Goal: Check status: Check status

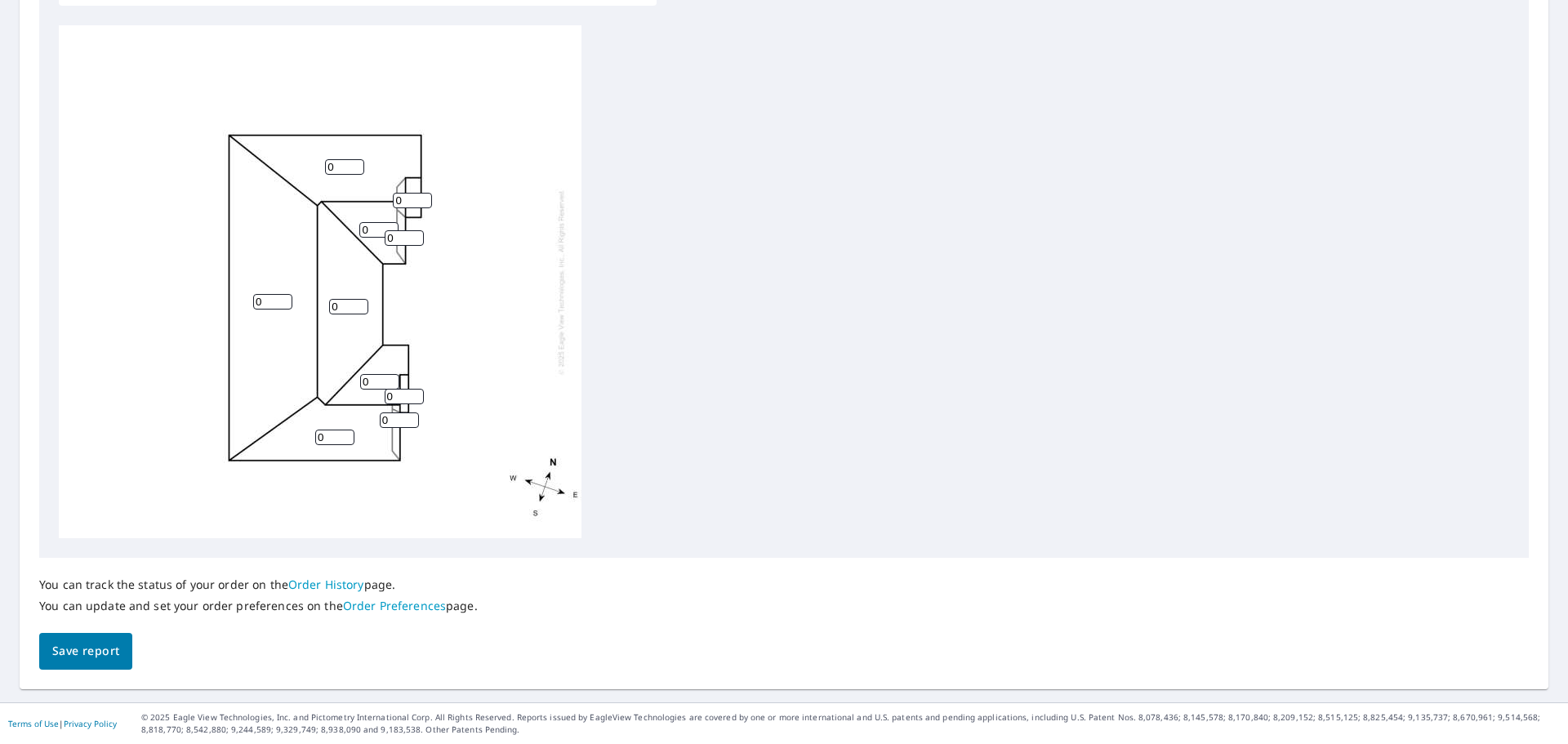
click at [347, 164] on input "0" at bounding box center [344, 167] width 39 height 16
type input "0"
type input "6"
click at [264, 300] on input "0" at bounding box center [272, 302] width 39 height 16
type input "6"
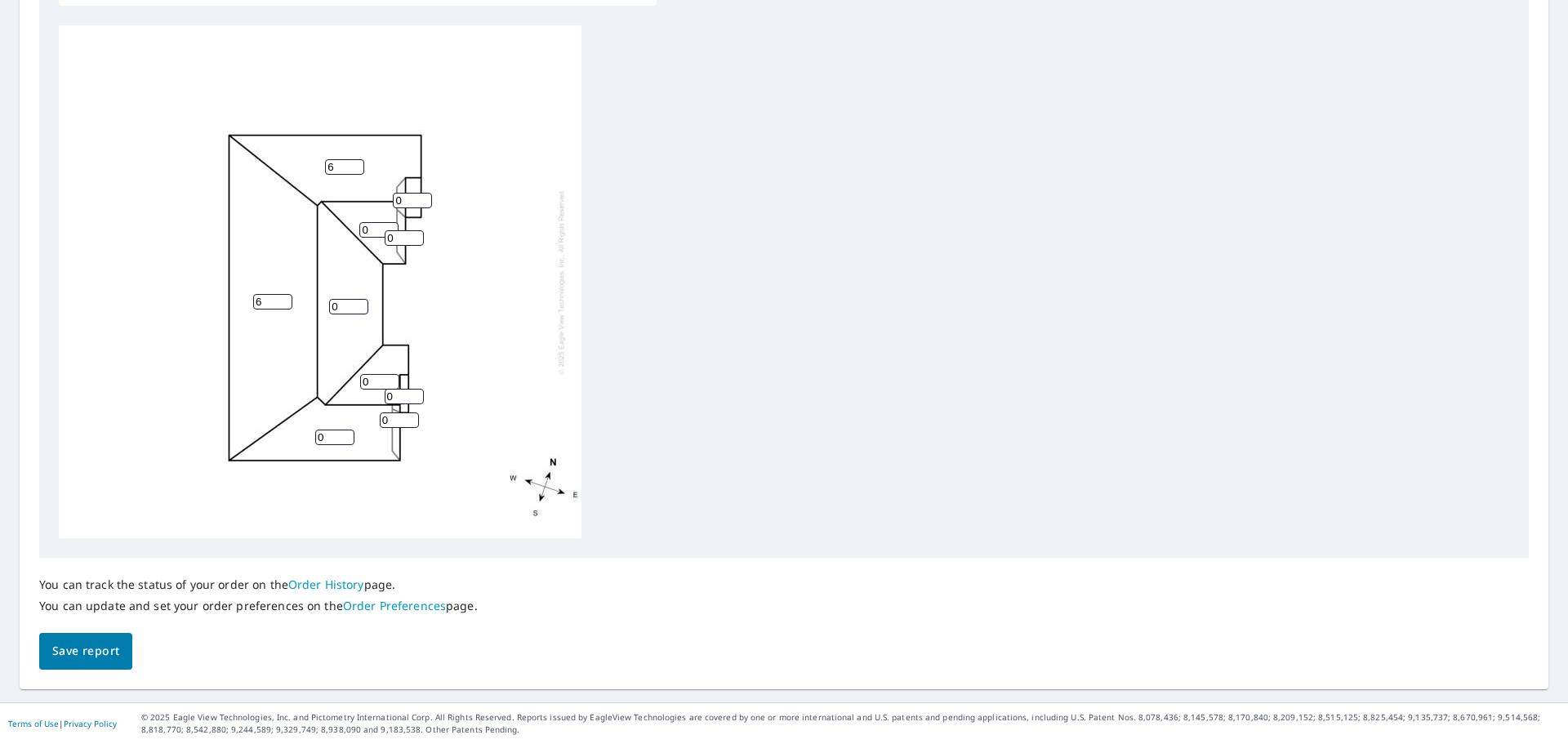
click at [337, 302] on input "0" at bounding box center [348, 307] width 39 height 16
type input "6"
click at [373, 386] on input "0" at bounding box center [380, 382] width 39 height 16
type input "6"
click at [332, 432] on input "0" at bounding box center [334, 437] width 39 height 16
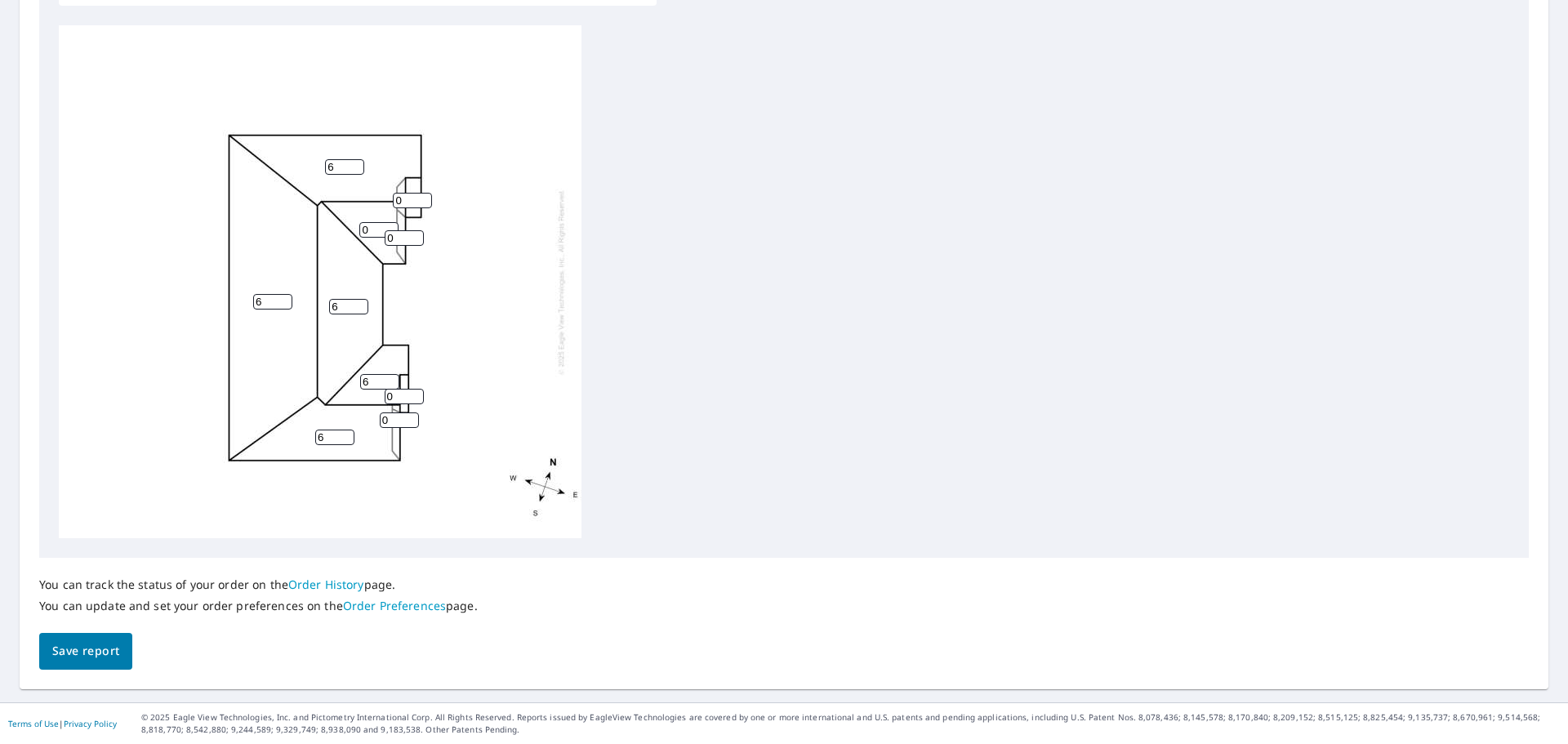
type input "6"
click at [457, 452] on div "6 6 6 6 0 6 0 0 0 0" at bounding box center [319, 282] width 523 height 513
click at [371, 231] on input "0" at bounding box center [379, 230] width 39 height 16
type input "6"
click at [437, 259] on div "6 6 6 6 6 6 0 0 0 0" at bounding box center [319, 282] width 523 height 513
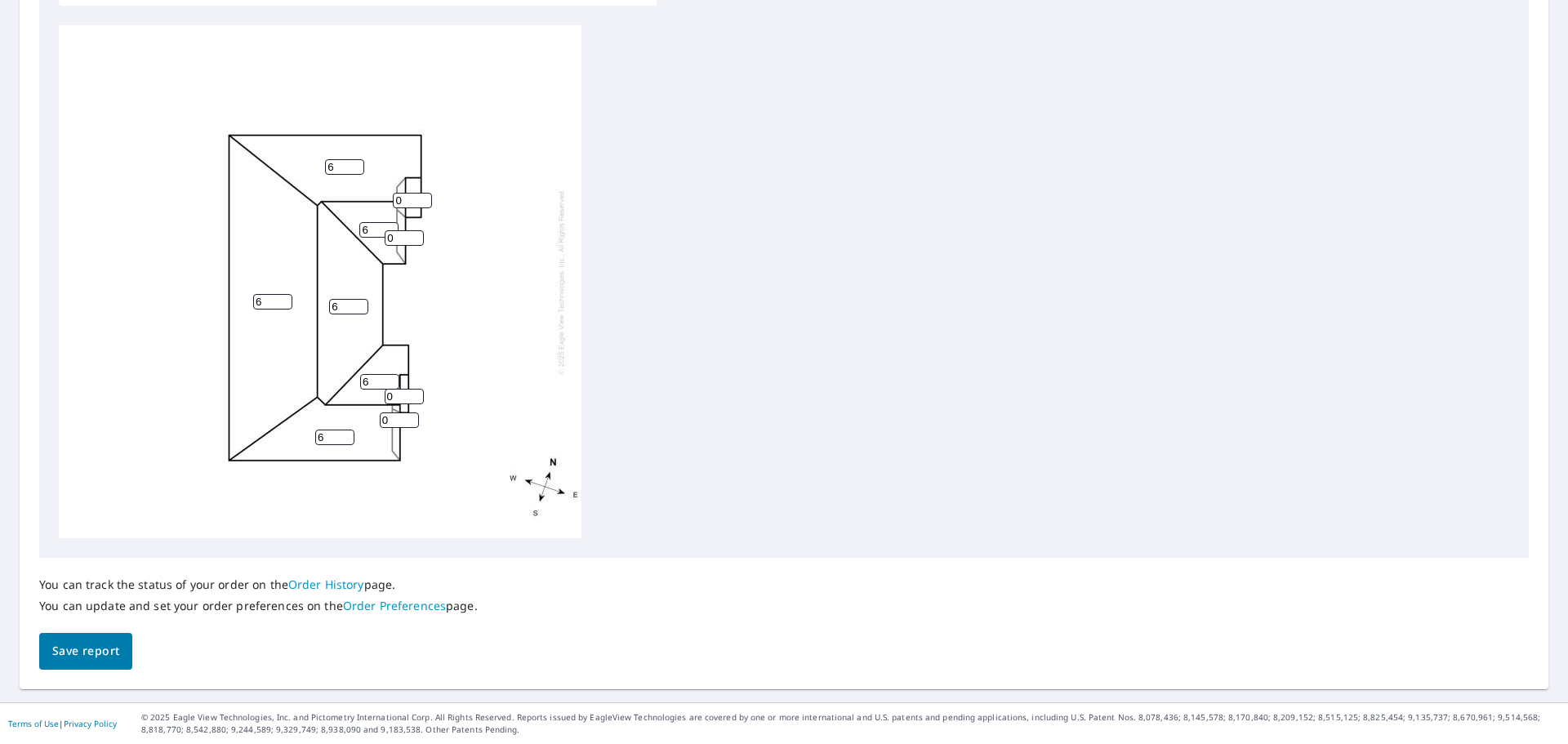
click at [401, 394] on input "0" at bounding box center [404, 396] width 39 height 16
type input "4"
click at [388, 413] on input "0" at bounding box center [399, 420] width 39 height 16
type input "4"
click at [398, 195] on input "0" at bounding box center [412, 201] width 39 height 16
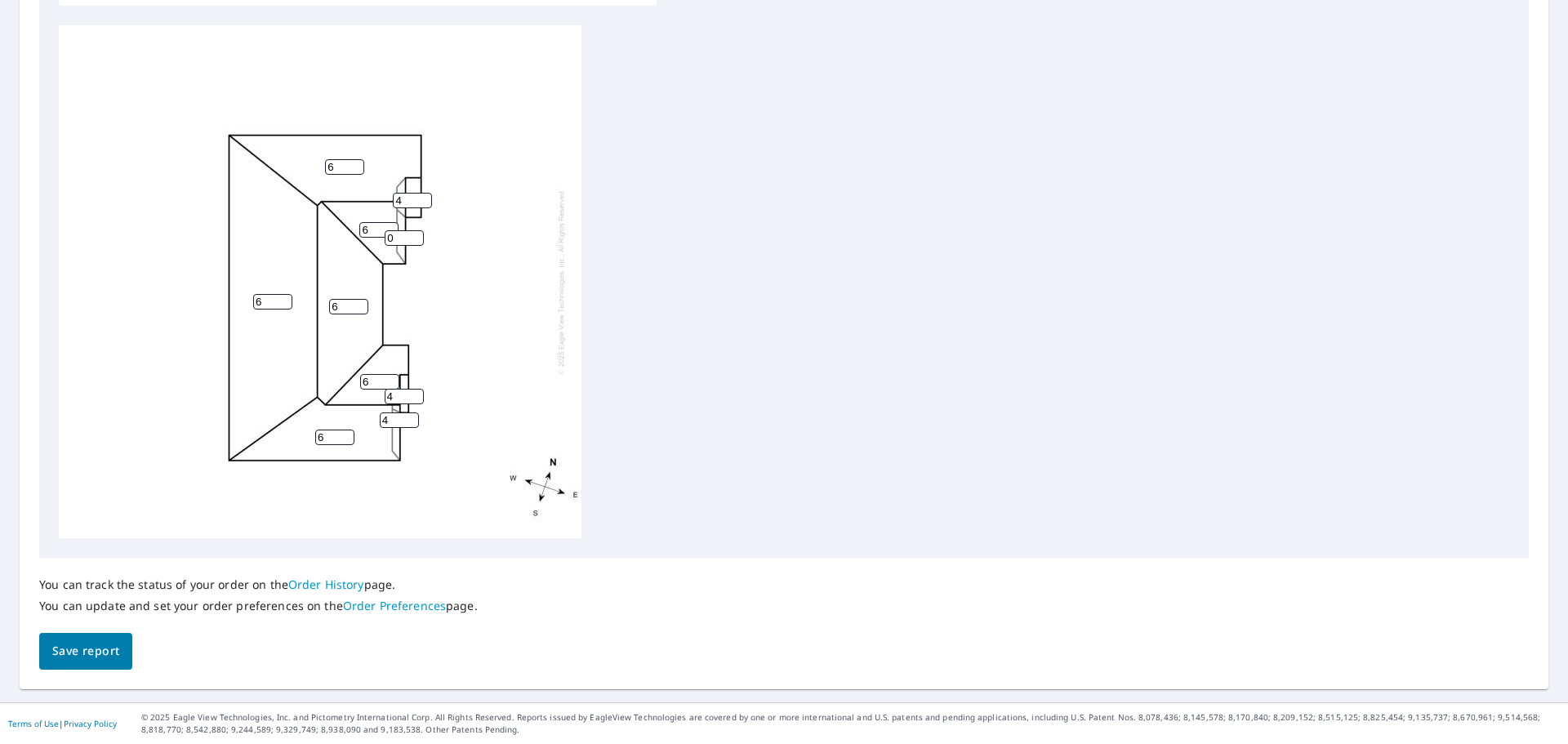
type input "4"
click at [401, 237] on input "0" at bounding box center [404, 238] width 39 height 16
type input "4"
click at [701, 177] on div "6 6 6 6 6 6 4 4 4 4" at bounding box center [784, 282] width 1450 height 513
click at [509, 307] on div "6 6 6 6 6 6 4 4 4 4" at bounding box center [319, 282] width 523 height 513
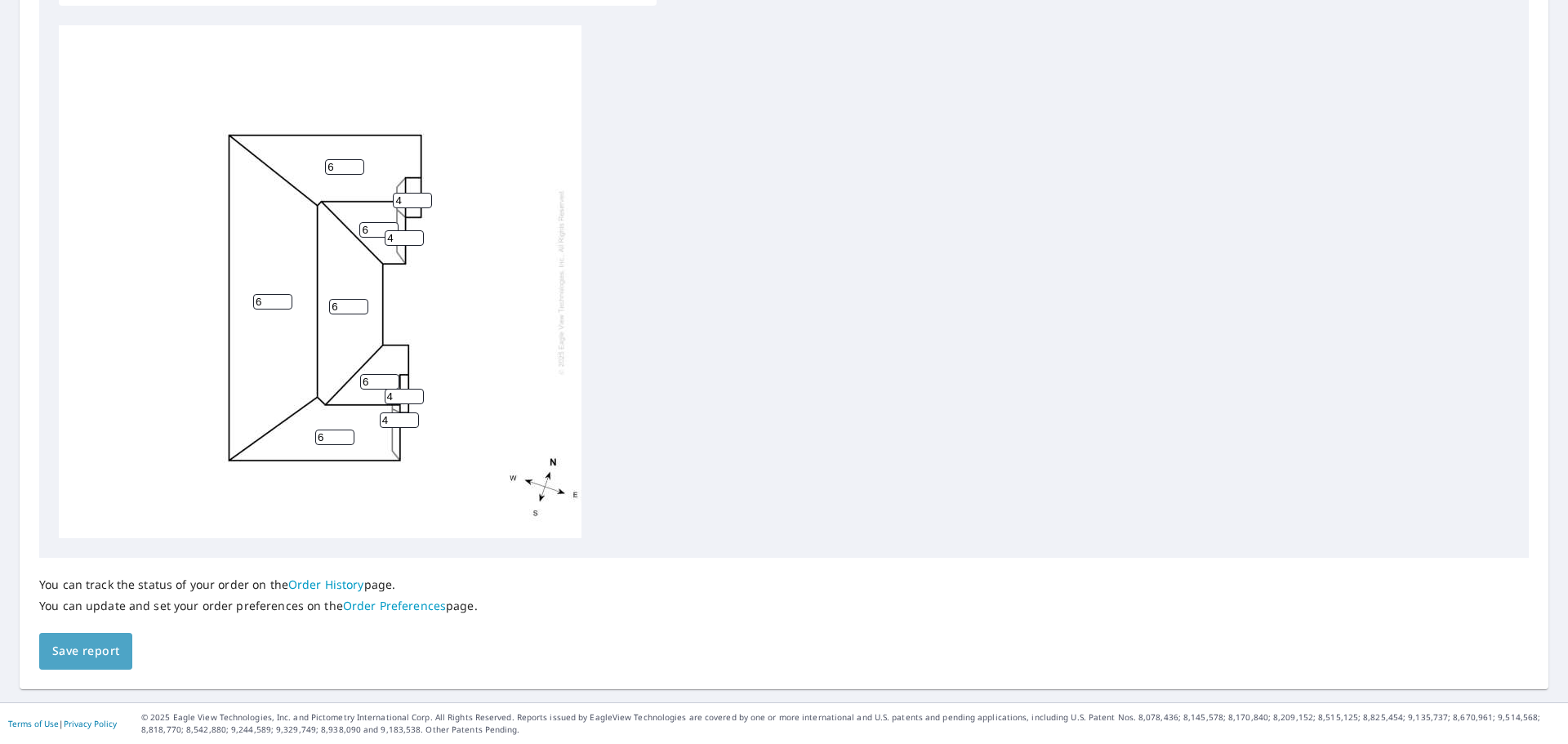
click at [100, 652] on span "Save report" at bounding box center [86, 651] width 67 height 20
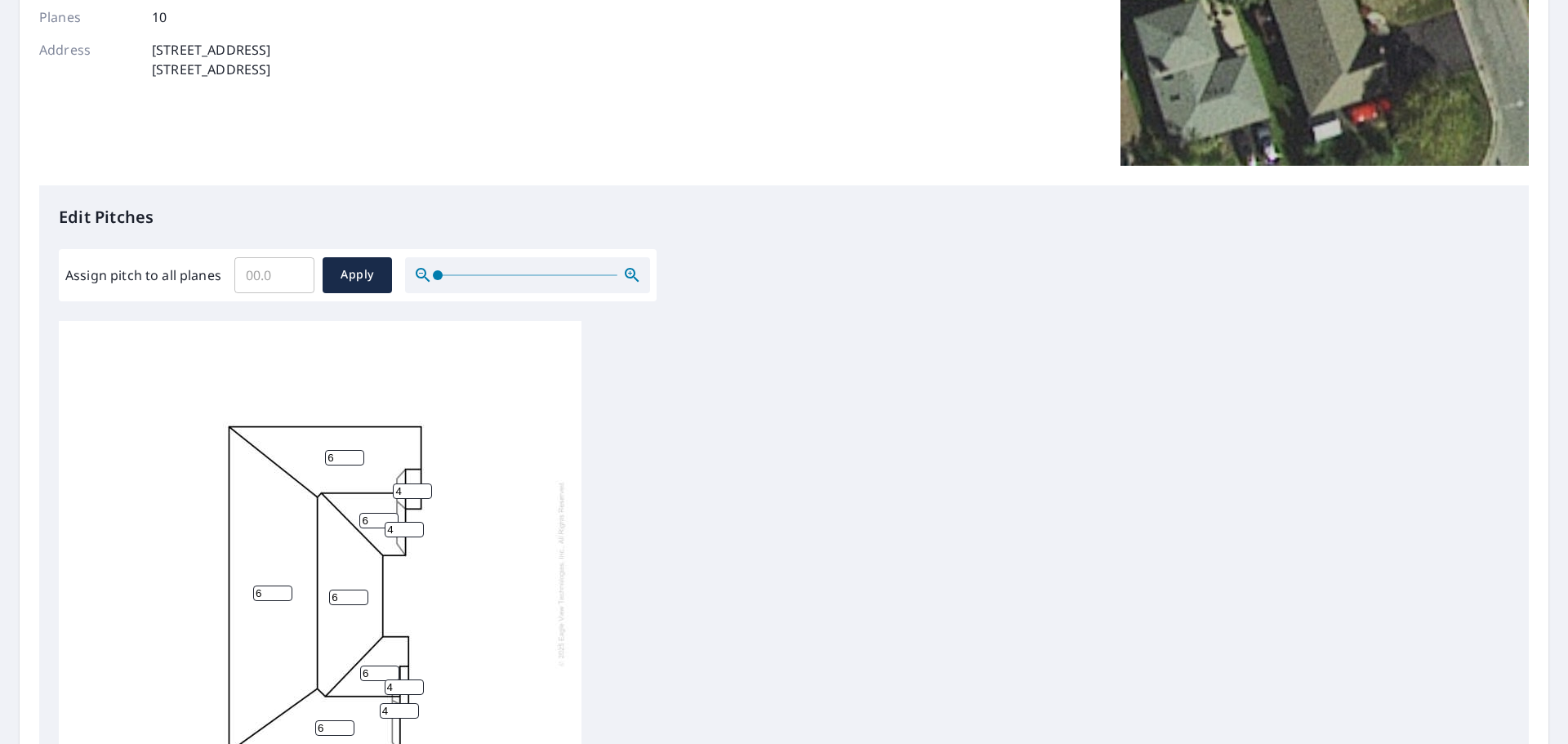
scroll to position [408, 0]
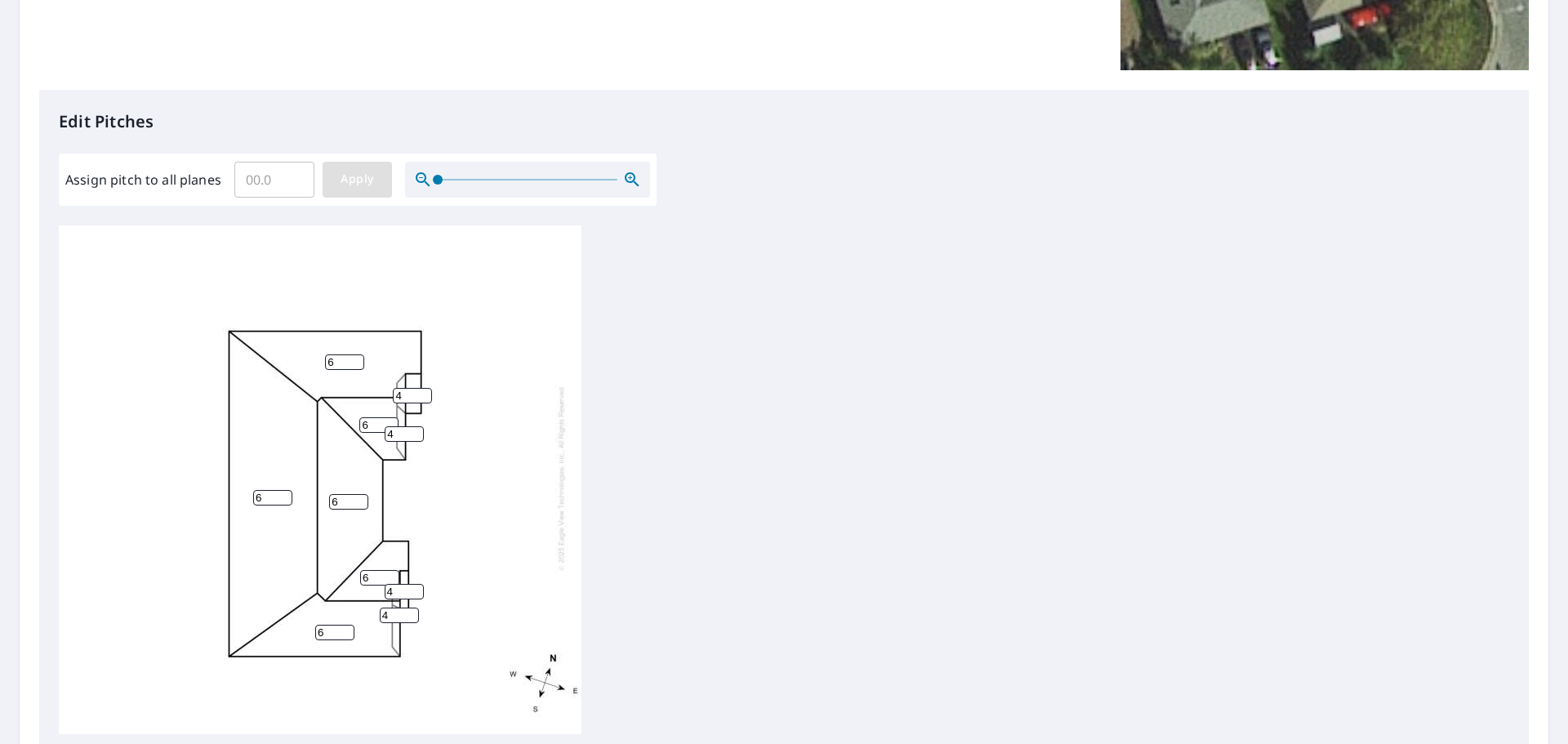
click at [362, 183] on span "Apply" at bounding box center [358, 179] width 44 height 20
click at [562, 280] on div at bounding box center [319, 478] width 523 height 513
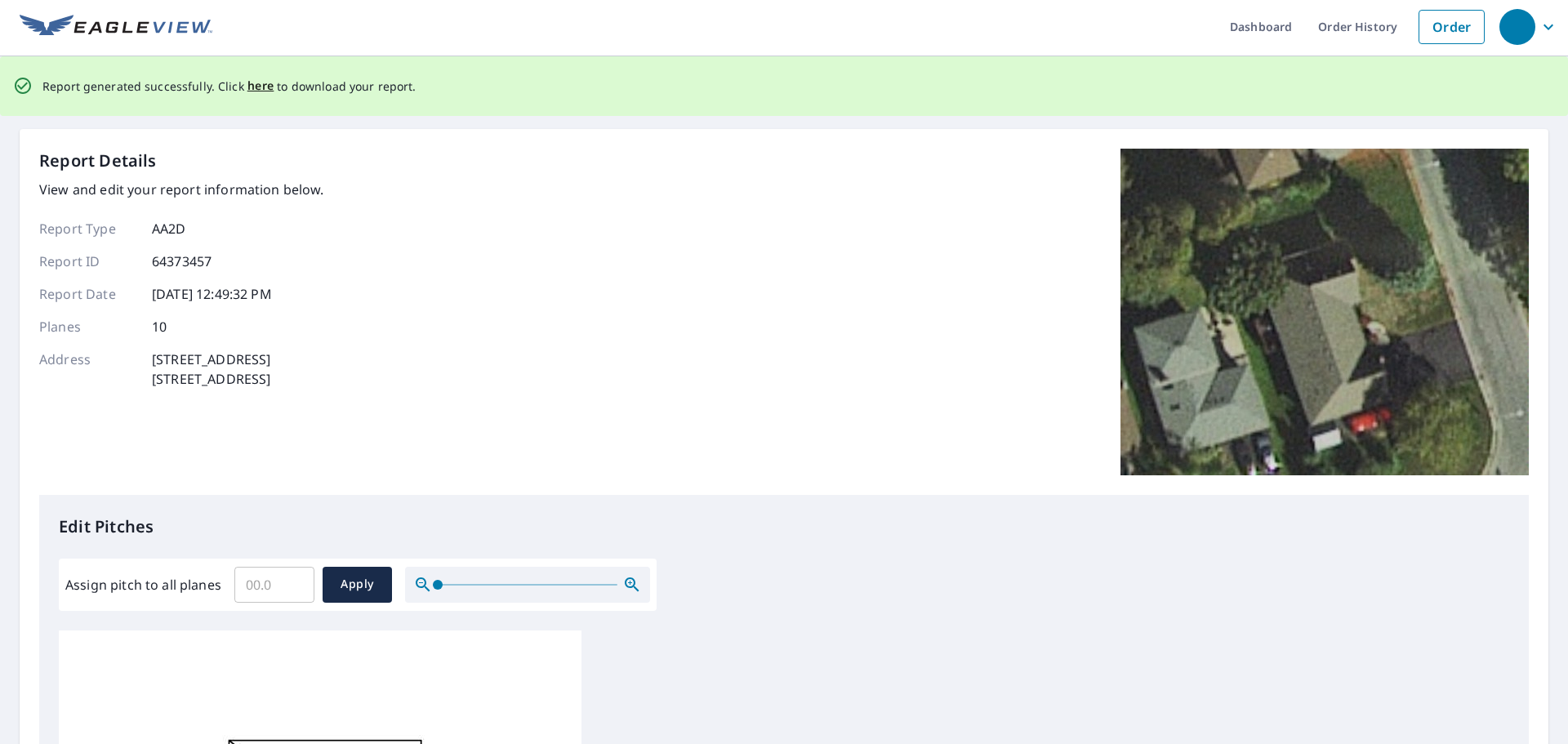
scroll to position [0, 0]
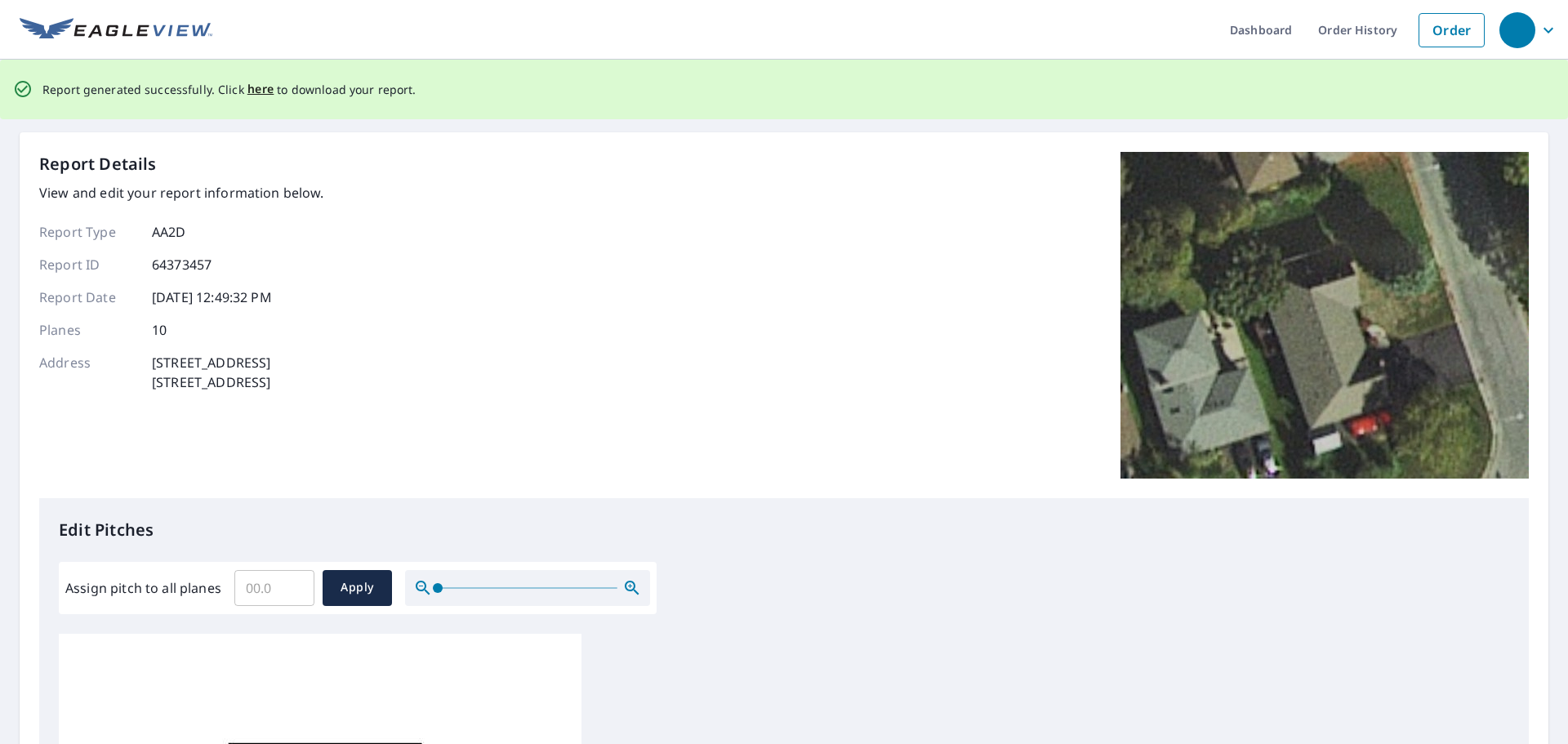
click at [437, 311] on div "Report Details View and edit your report information below. Report Type AA2D Re…" at bounding box center [784, 324] width 1489 height 346
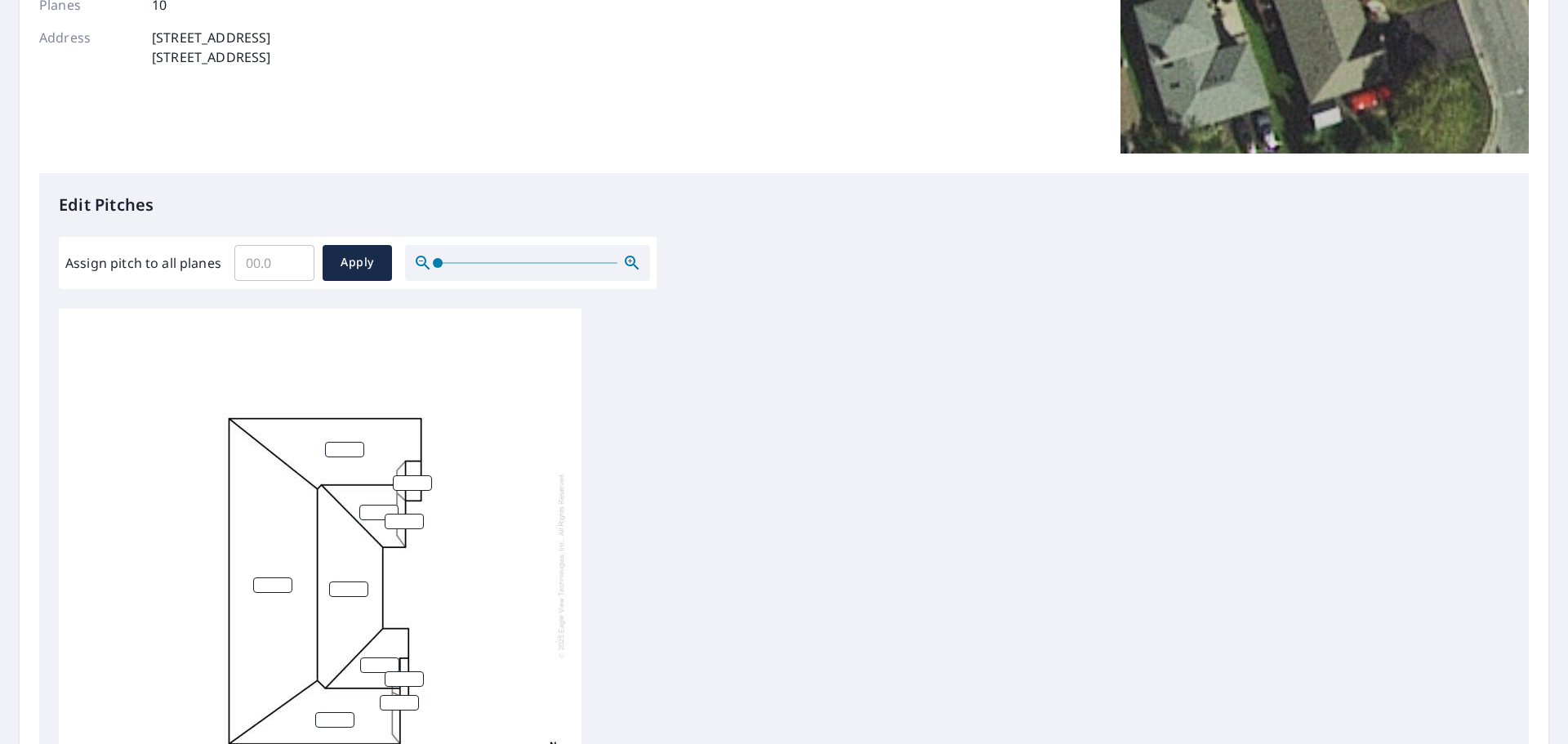
scroll to position [326, 0]
click at [284, 276] on input "Assign pitch to all planes" at bounding box center [275, 261] width 80 height 45
click at [296, 257] on input "0.1" at bounding box center [275, 261] width 80 height 45
click at [297, 268] on input "0" at bounding box center [275, 261] width 80 height 45
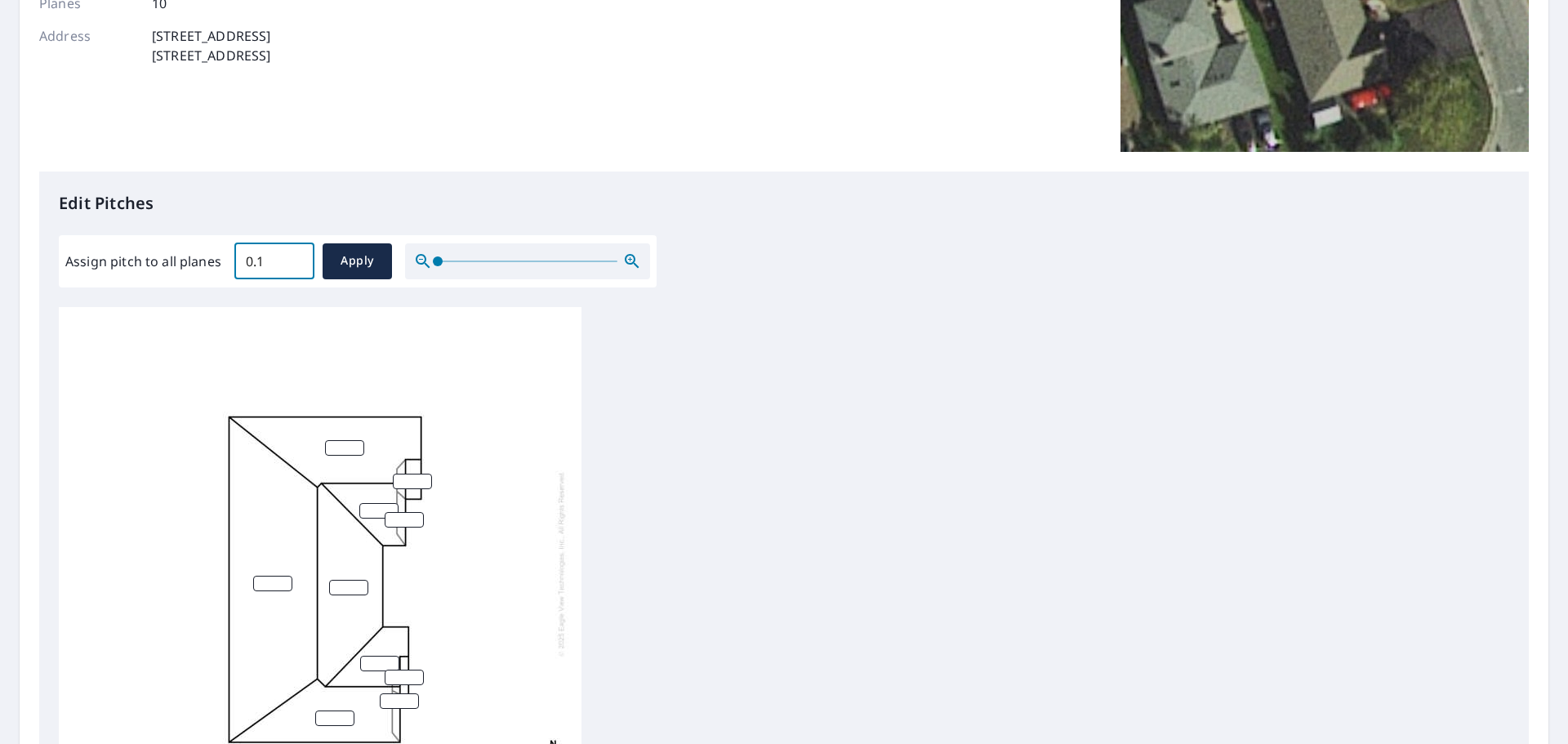
click at [298, 256] on input "0.1" at bounding box center [275, 261] width 80 height 45
click at [298, 256] on input "0.2" at bounding box center [275, 261] width 80 height 45
click at [298, 256] on input "0.3" at bounding box center [275, 261] width 80 height 45
click at [298, 256] on input "5.2" at bounding box center [275, 261] width 80 height 45
click at [298, 256] on input "5.3" at bounding box center [275, 261] width 80 height 45
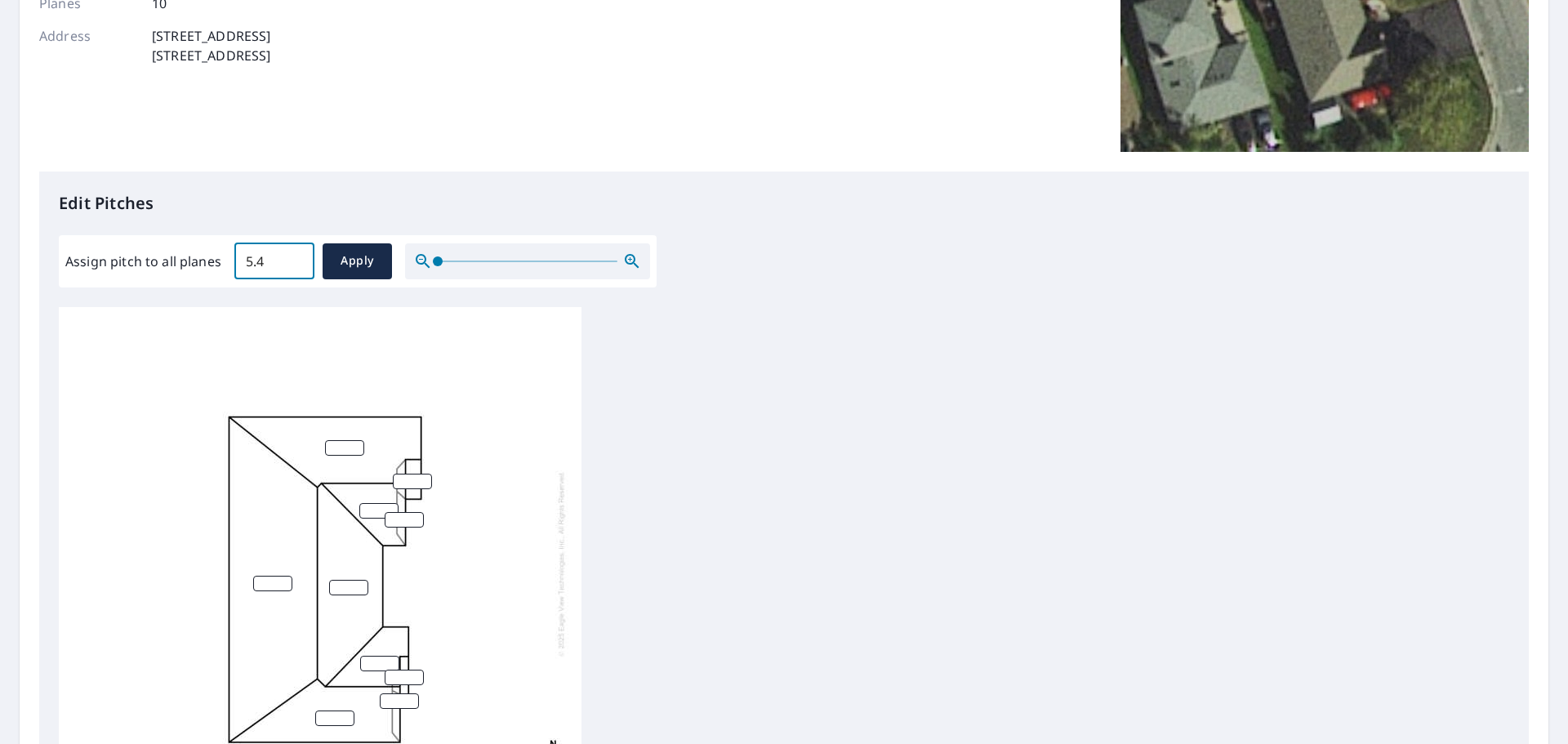
click at [298, 256] on input "5.4" at bounding box center [275, 261] width 80 height 45
click at [298, 256] on input "5.5" at bounding box center [275, 261] width 80 height 45
click at [298, 256] on input "5.6" at bounding box center [275, 261] width 80 height 45
click at [298, 256] on input "5.7" at bounding box center [275, 261] width 80 height 45
click at [298, 256] on input "5.8" at bounding box center [275, 261] width 80 height 45
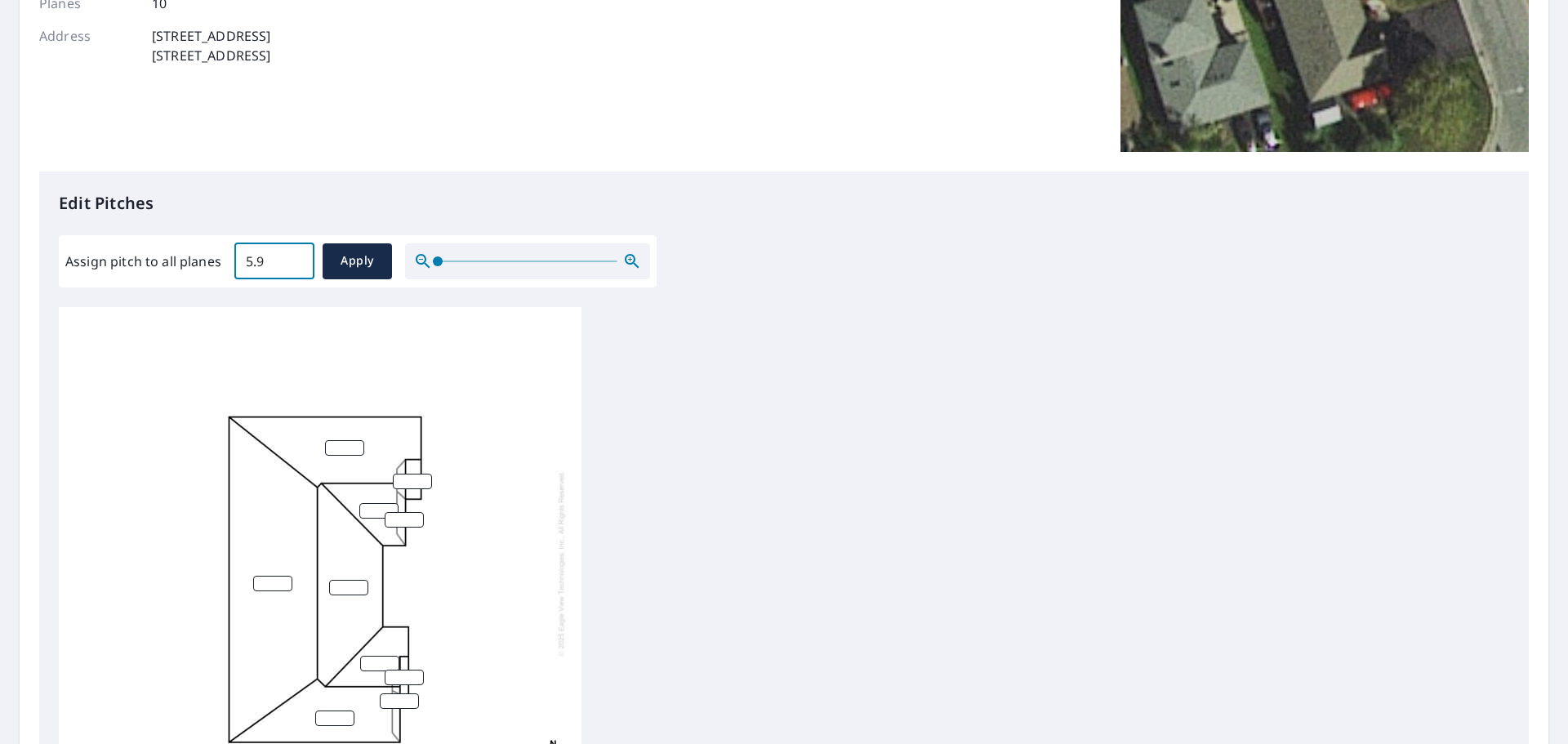
click at [298, 256] on input "5.9" at bounding box center [275, 261] width 80 height 45
type input "6"
click at [298, 256] on input "6" at bounding box center [275, 261] width 80 height 45
click at [351, 262] on span "Apply" at bounding box center [358, 260] width 44 height 20
type input "6"
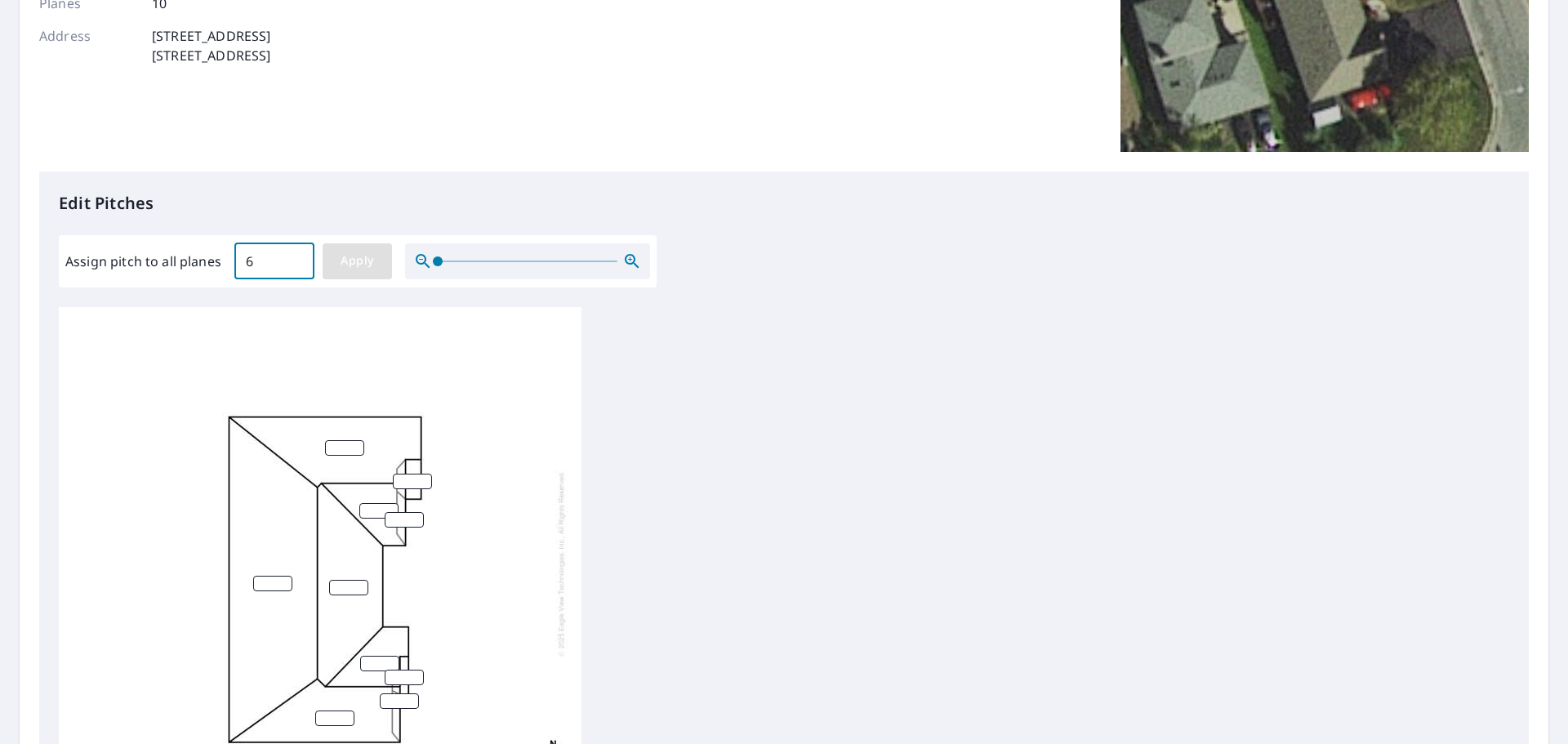
type input "6"
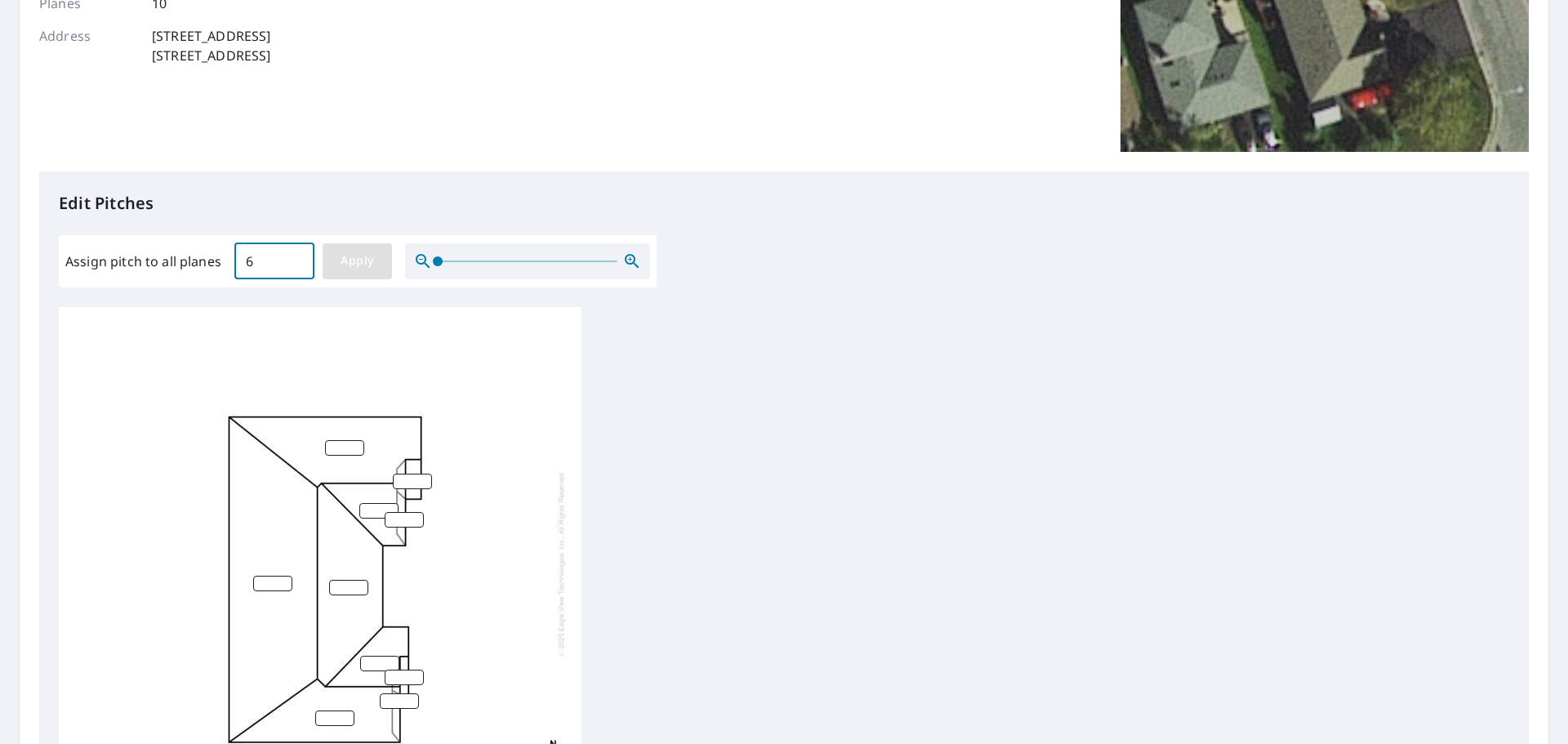
type input "6"
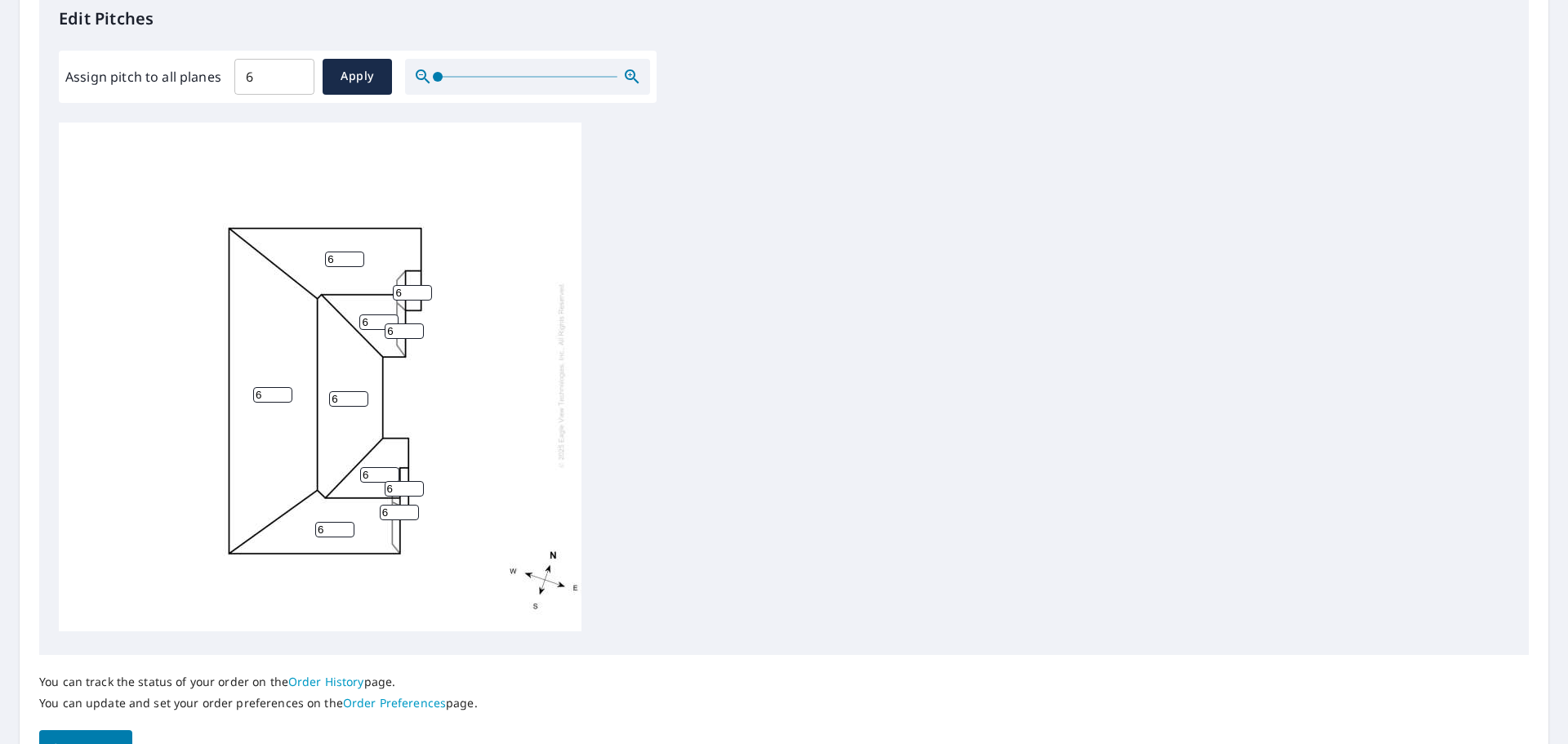
scroll to position [607, 0]
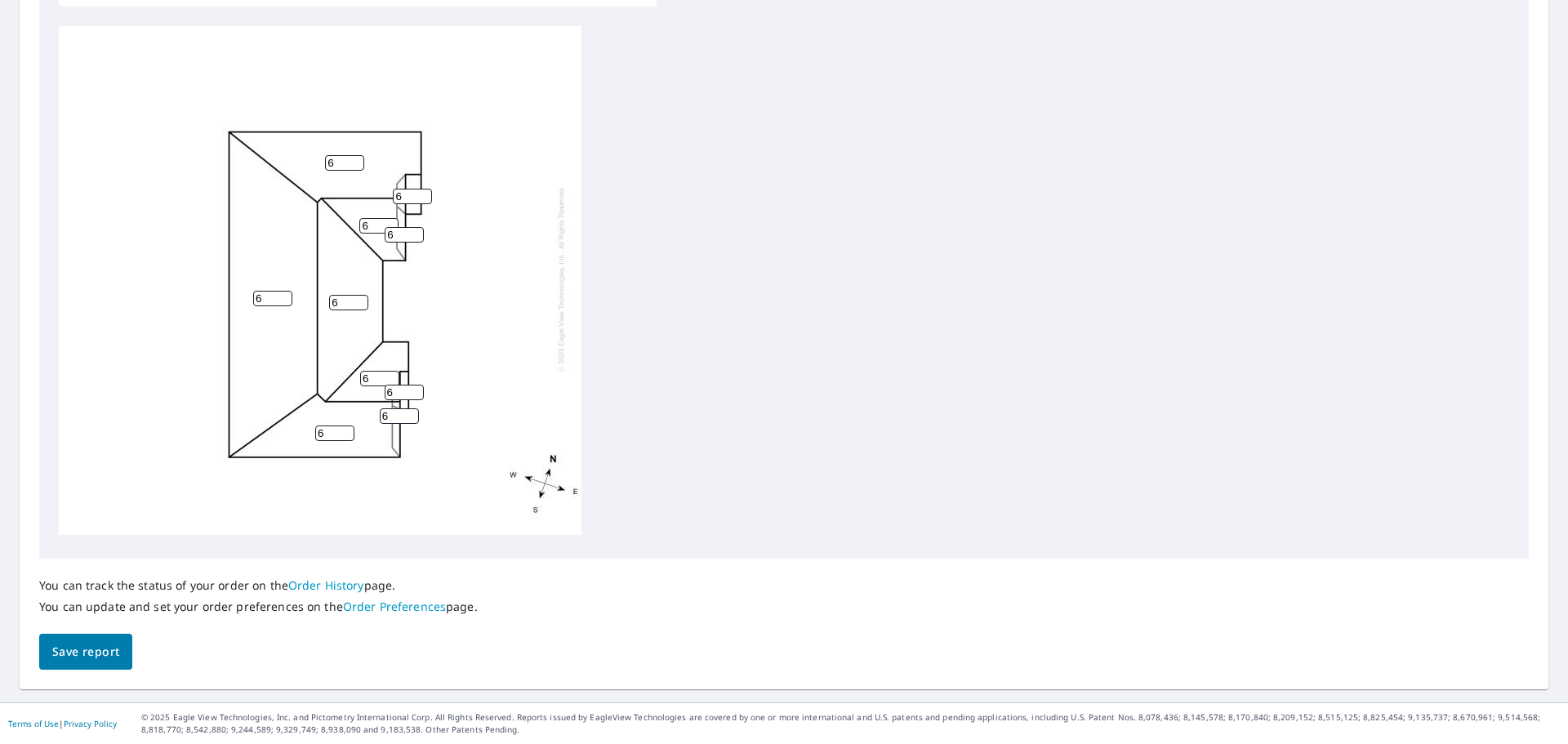
click at [505, 332] on div "6 6 6 6 6 6 6 6 6 6" at bounding box center [319, 278] width 523 height 513
click at [669, 188] on div "6 6 6 6 6 6 6 6 6 6" at bounding box center [784, 283] width 1450 height 513
click at [325, 585] on link "Order History" at bounding box center [325, 585] width 76 height 16
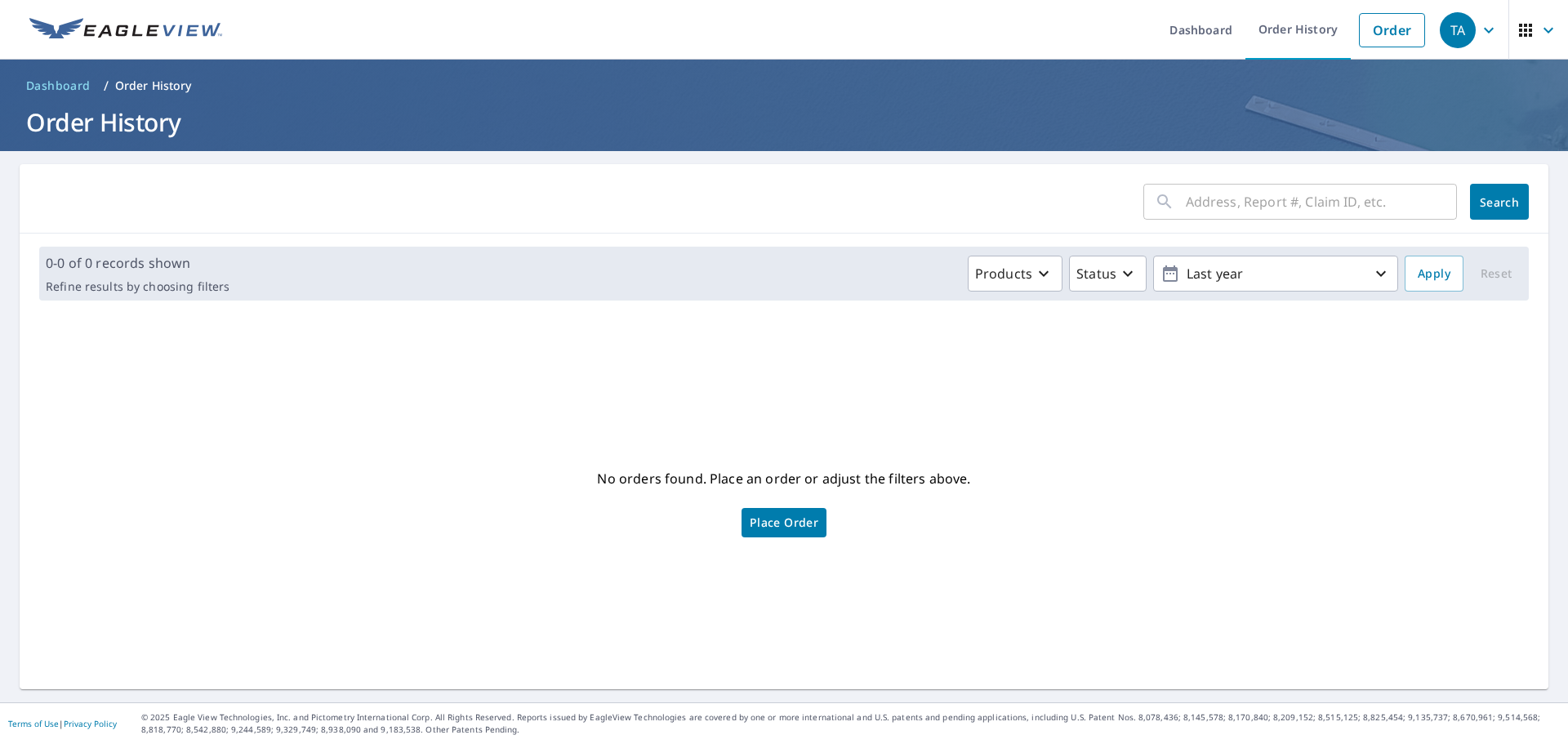
click at [285, 229] on div "​ Search" at bounding box center [784, 199] width 1529 height 70
click at [1081, 434] on div "No orders found. Place an order or adjust the filters above. Place Order" at bounding box center [784, 501] width 1503 height 350
click at [727, 398] on div "No orders found. Place an order or adjust the filters above. Place Order" at bounding box center [784, 501] width 1503 height 350
click at [1248, 202] on input "text" at bounding box center [1321, 201] width 271 height 45
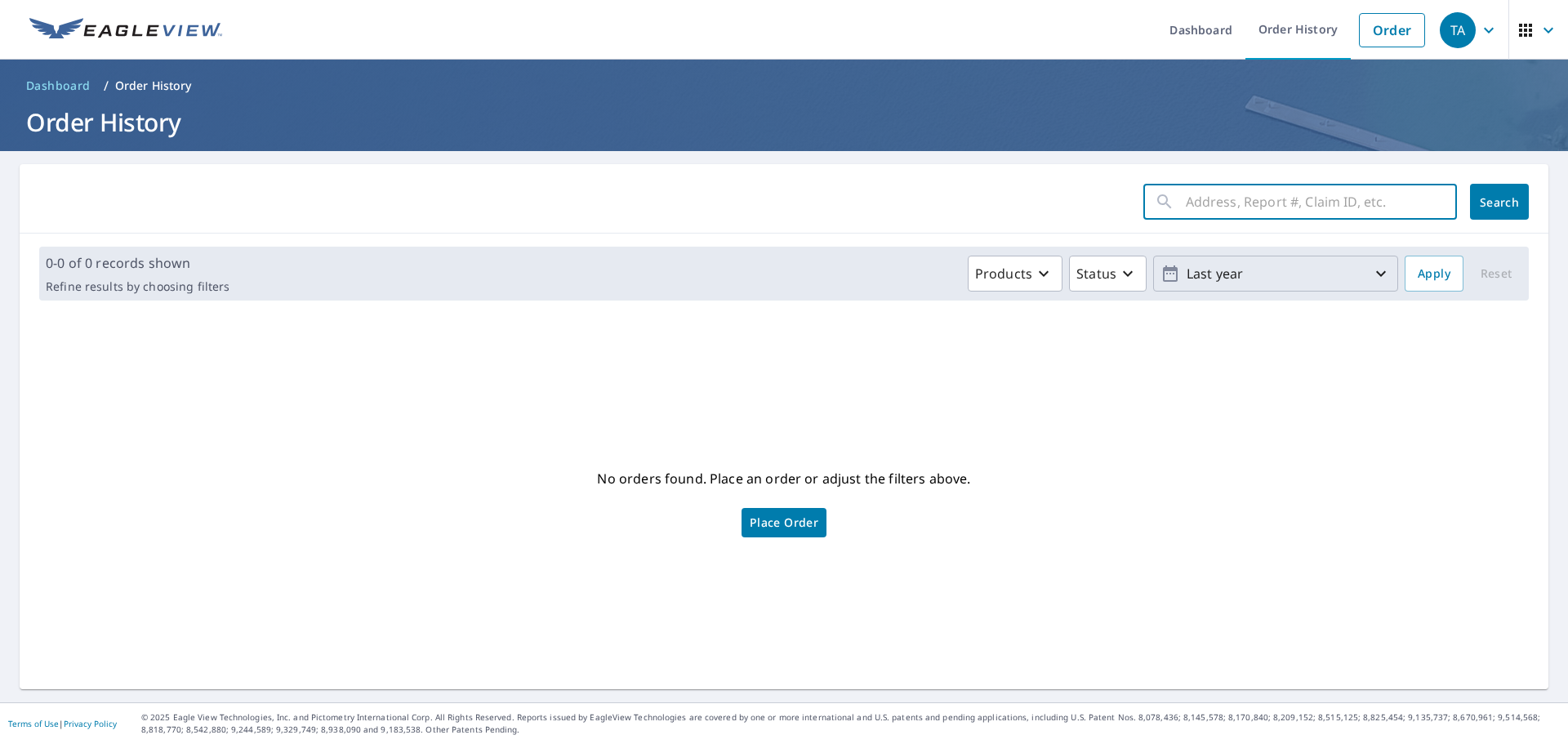
paste input "64373457"
type input "64373457"
click at [1483, 197] on span "Search" at bounding box center [1499, 202] width 32 height 16
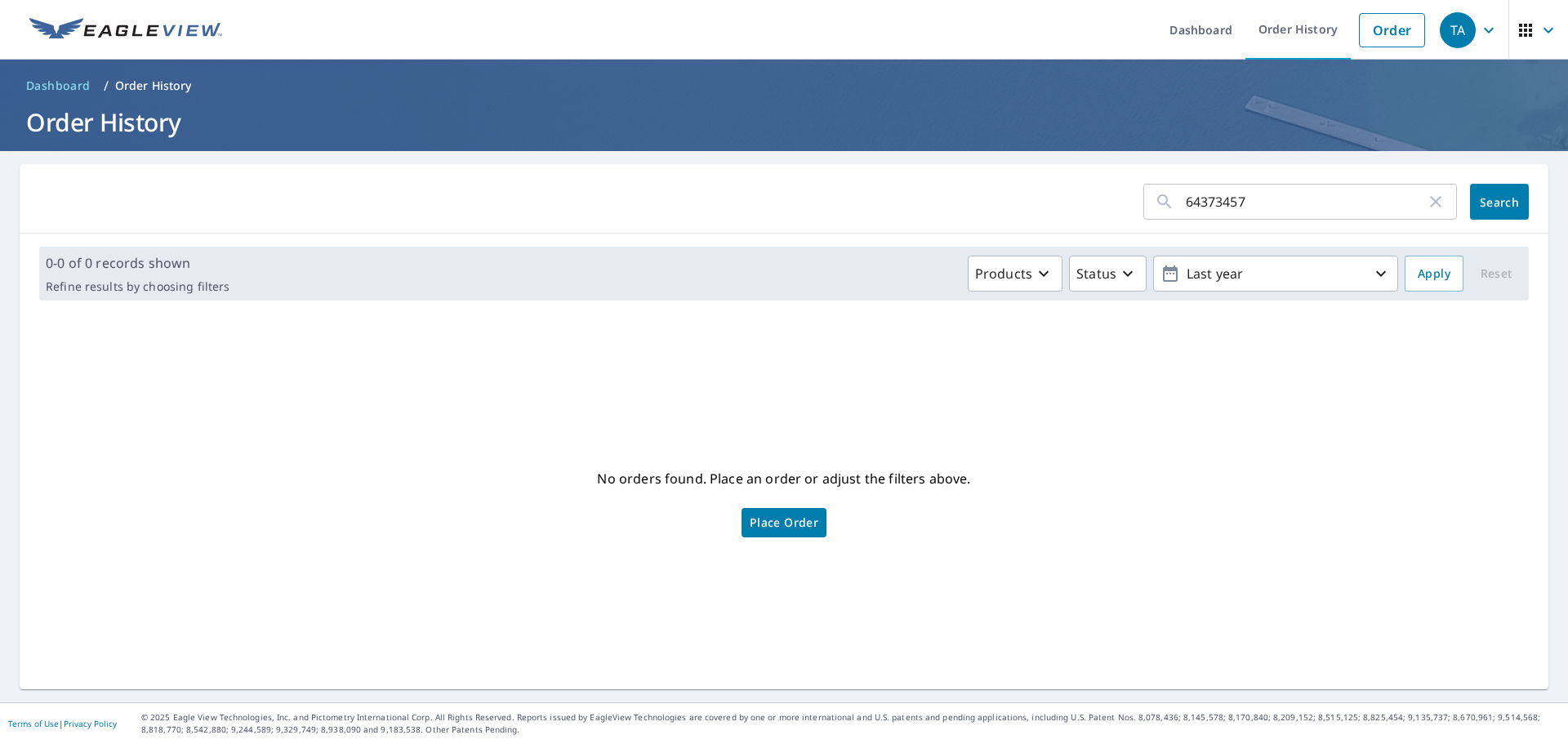
click at [983, 193] on form "64373457 ​ Search" at bounding box center [784, 201] width 1489 height 36
click at [1266, 199] on input "64373457" at bounding box center [1305, 201] width 240 height 45
click at [1483, 204] on span "Search" at bounding box center [1499, 202] width 32 height 16
click at [177, 321] on div "64373457 ​ Search 0-0 of 0 records shown Refine results by choosing filters Pro…" at bounding box center [784, 427] width 1529 height 525
drag, startPoint x: 1045, startPoint y: 208, endPoint x: 1149, endPoint y: 221, distance: 104.8
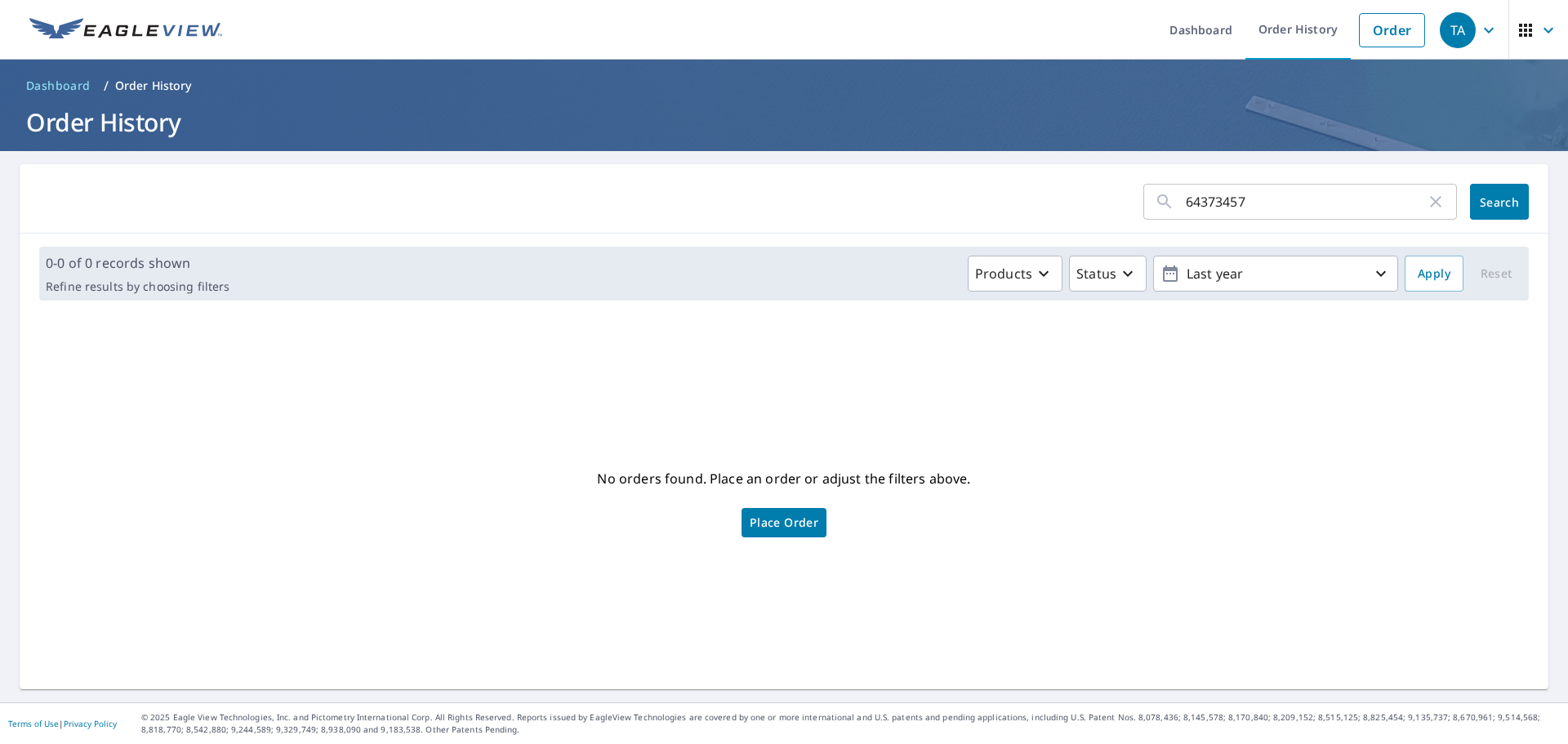
click at [1047, 209] on form "64373457 ​ Search" at bounding box center [784, 201] width 1489 height 36
click at [1299, 89] on ol "Dashboard / Order History" at bounding box center [784, 85] width 1529 height 26
click at [1180, 24] on link "Dashboard" at bounding box center [1201, 30] width 89 height 59
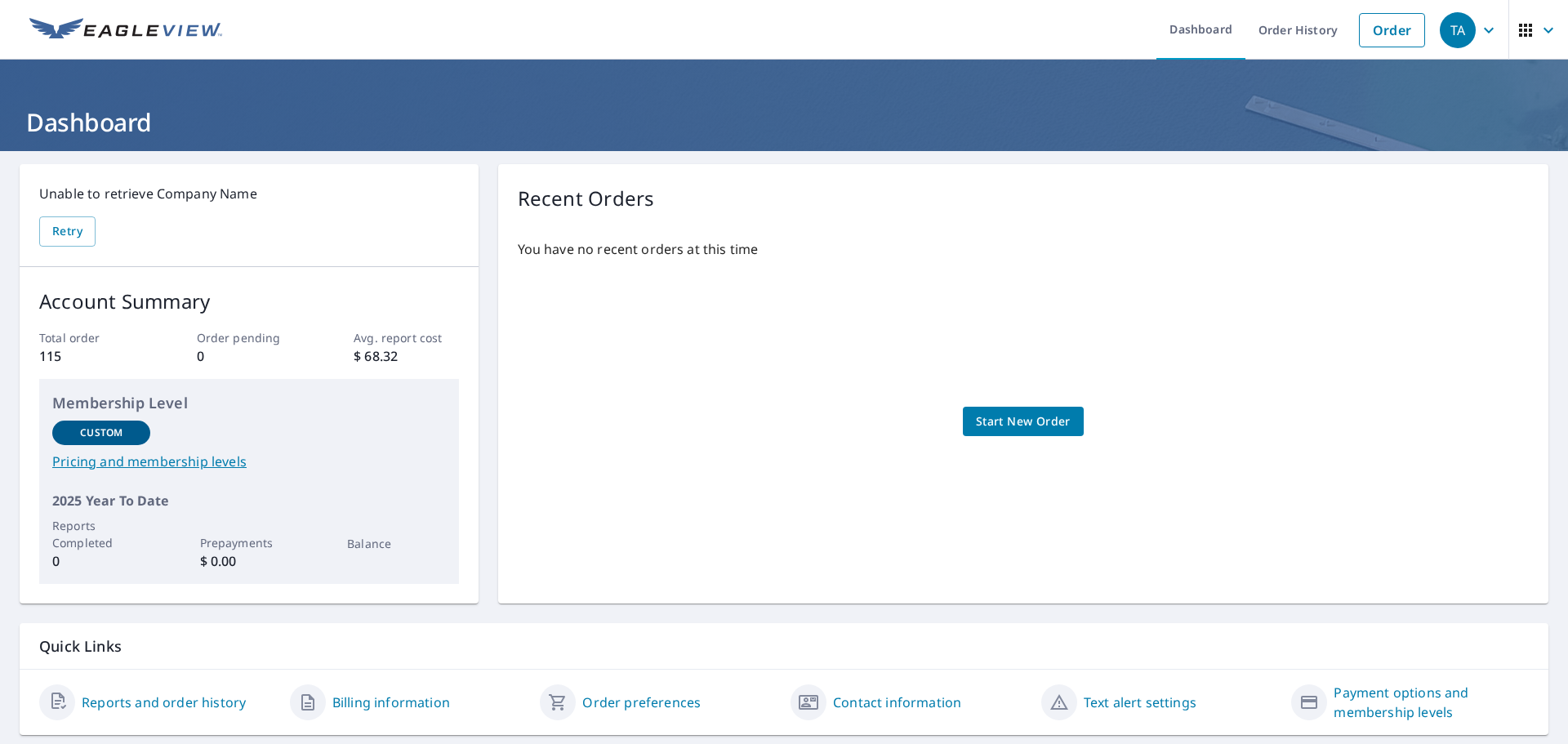
click at [295, 413] on p "Membership Level" at bounding box center [249, 402] width 394 height 22
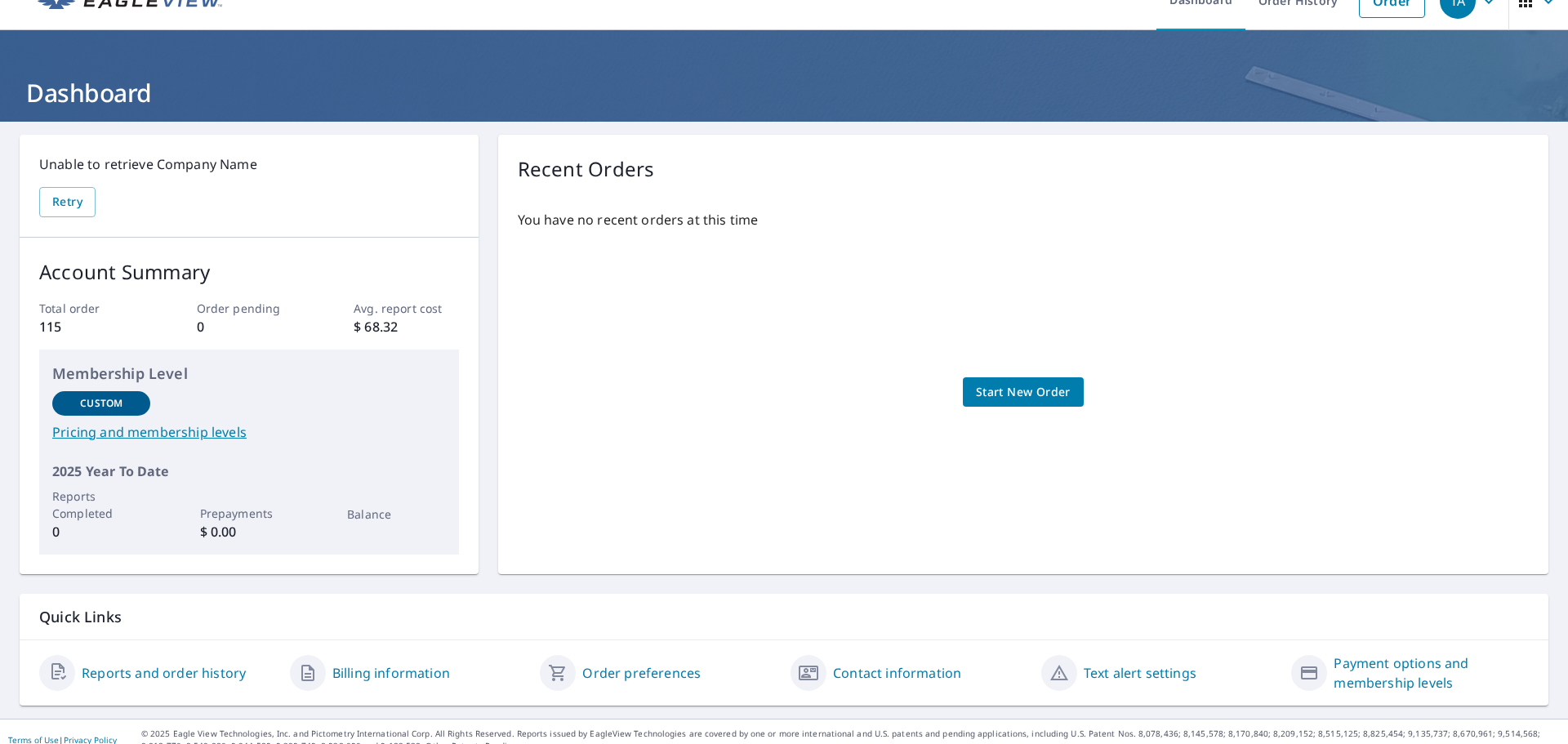
scroll to position [45, 0]
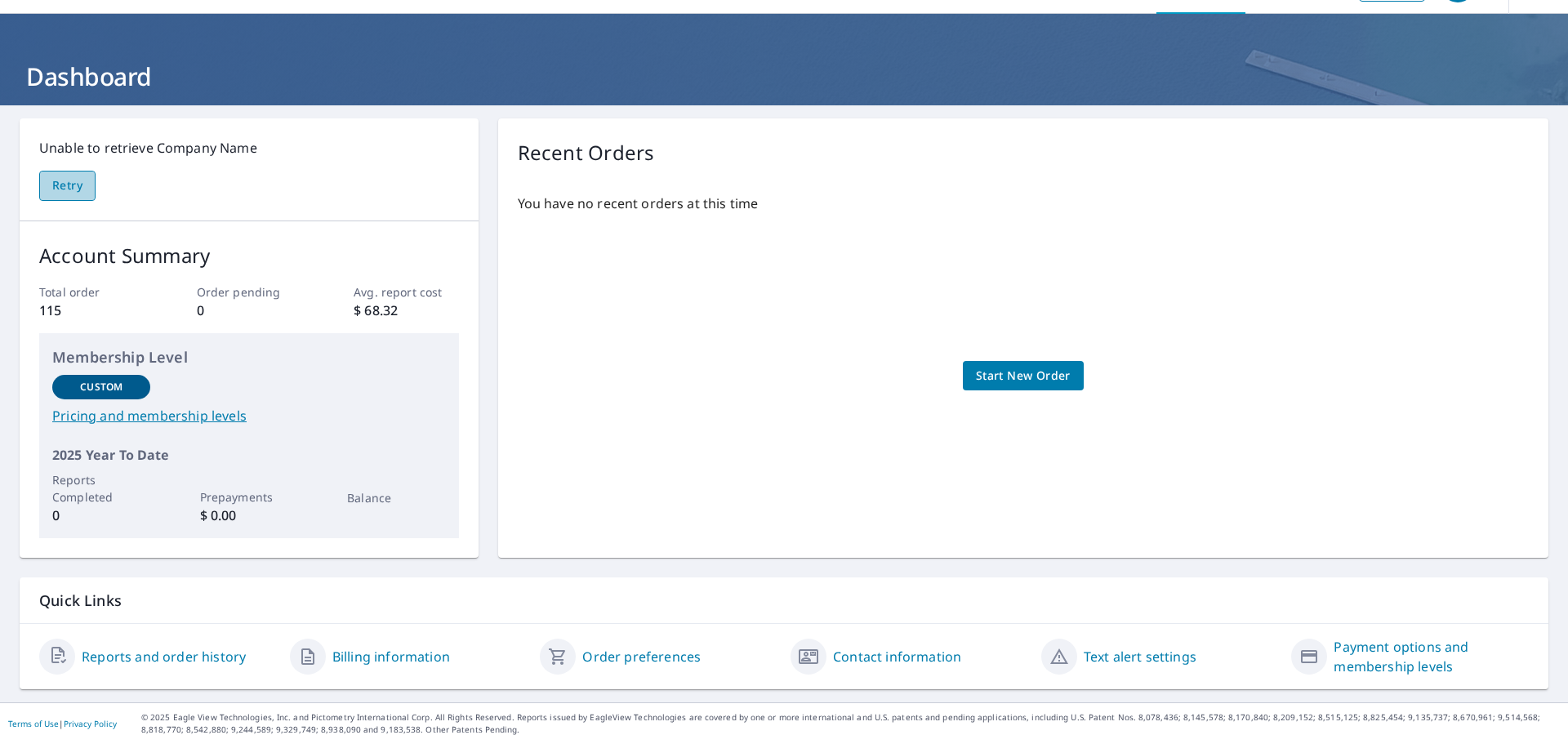
click at [62, 183] on span "Retry" at bounding box center [67, 185] width 31 height 20
click at [148, 182] on div "Unable to retrieve Company Name Retry" at bounding box center [249, 169] width 420 height 63
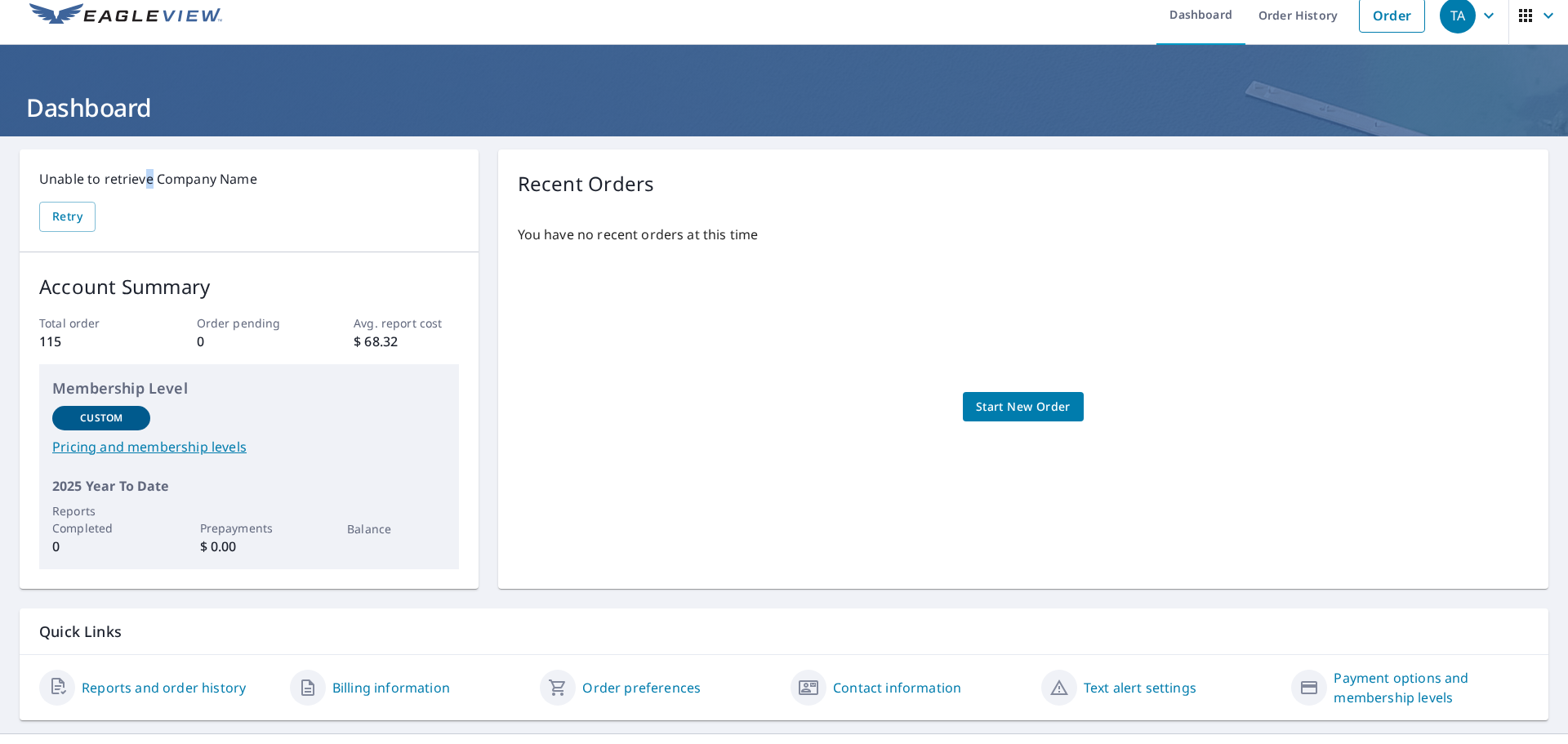
scroll to position [0, 0]
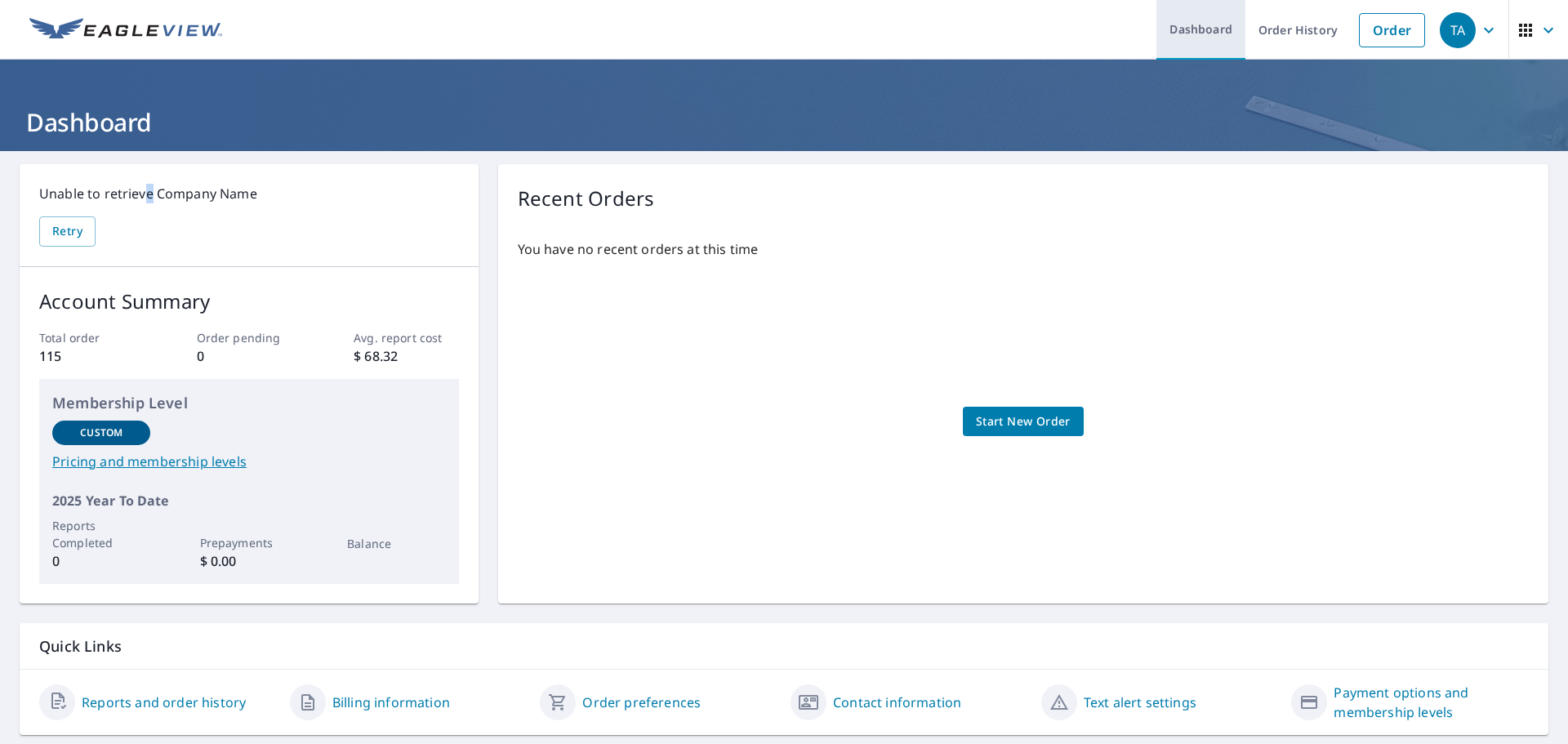
click at [1191, 28] on link "Dashboard" at bounding box center [1201, 30] width 89 height 59
click at [1520, 28] on icon "button" at bounding box center [1525, 30] width 19 height 19
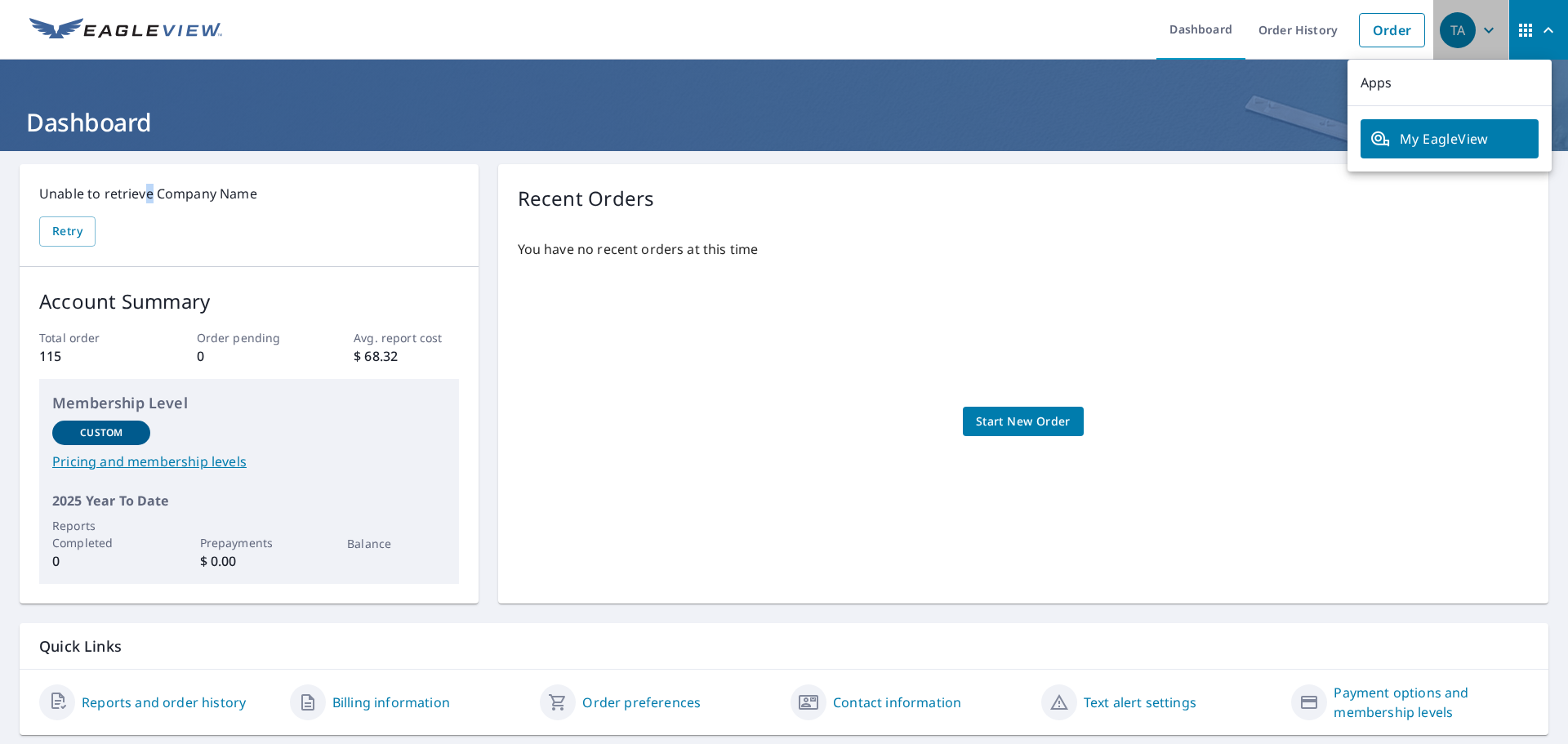
click at [1483, 28] on icon "button" at bounding box center [1488, 30] width 10 height 6
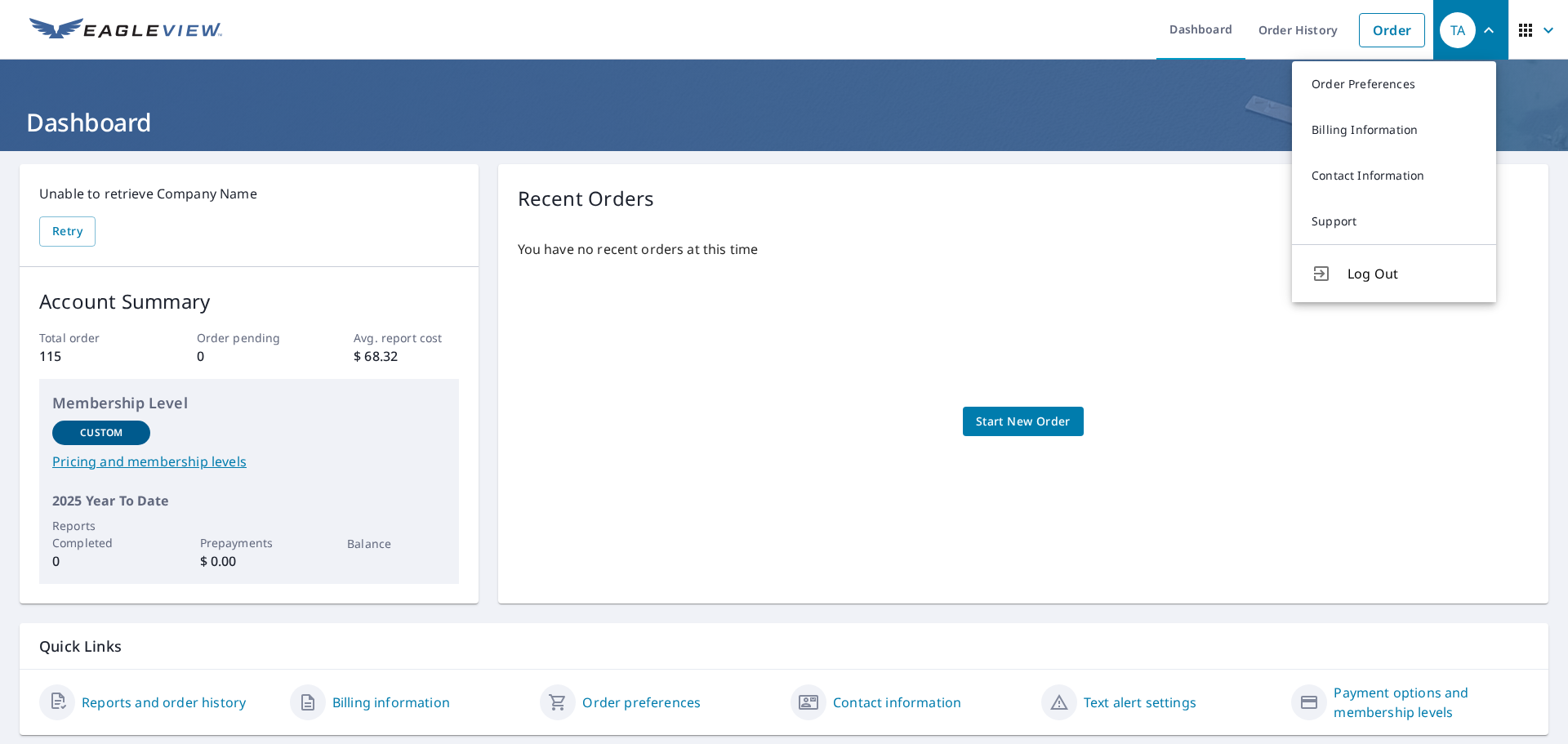
click at [1128, 257] on p "You have no recent orders at this time" at bounding box center [1023, 249] width 1011 height 19
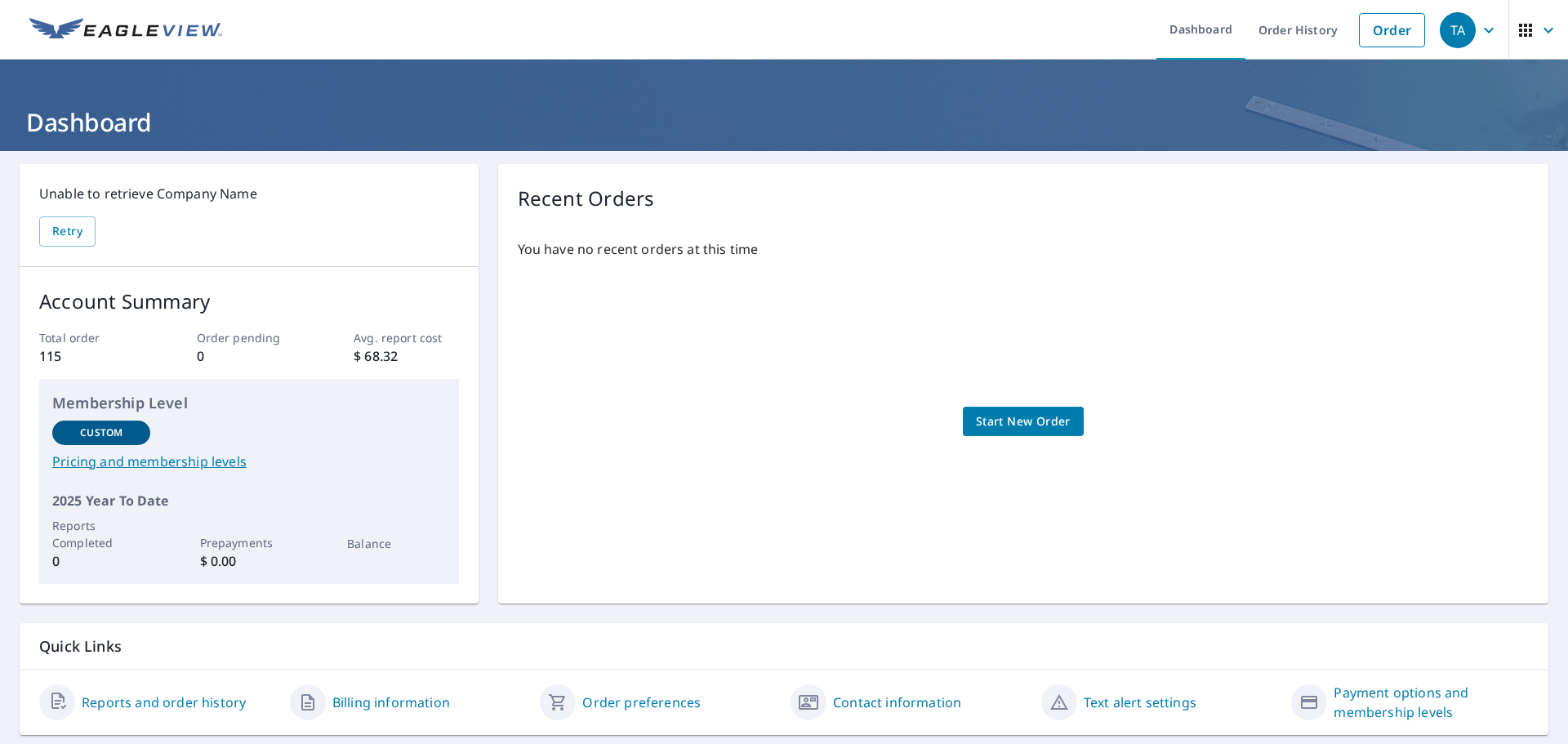
click at [270, 37] on ul "Dashboard Order History Order" at bounding box center [832, 30] width 1202 height 59
click at [599, 447] on div "You have no recent orders at this time Start New Order" at bounding box center [1023, 405] width 1011 height 358
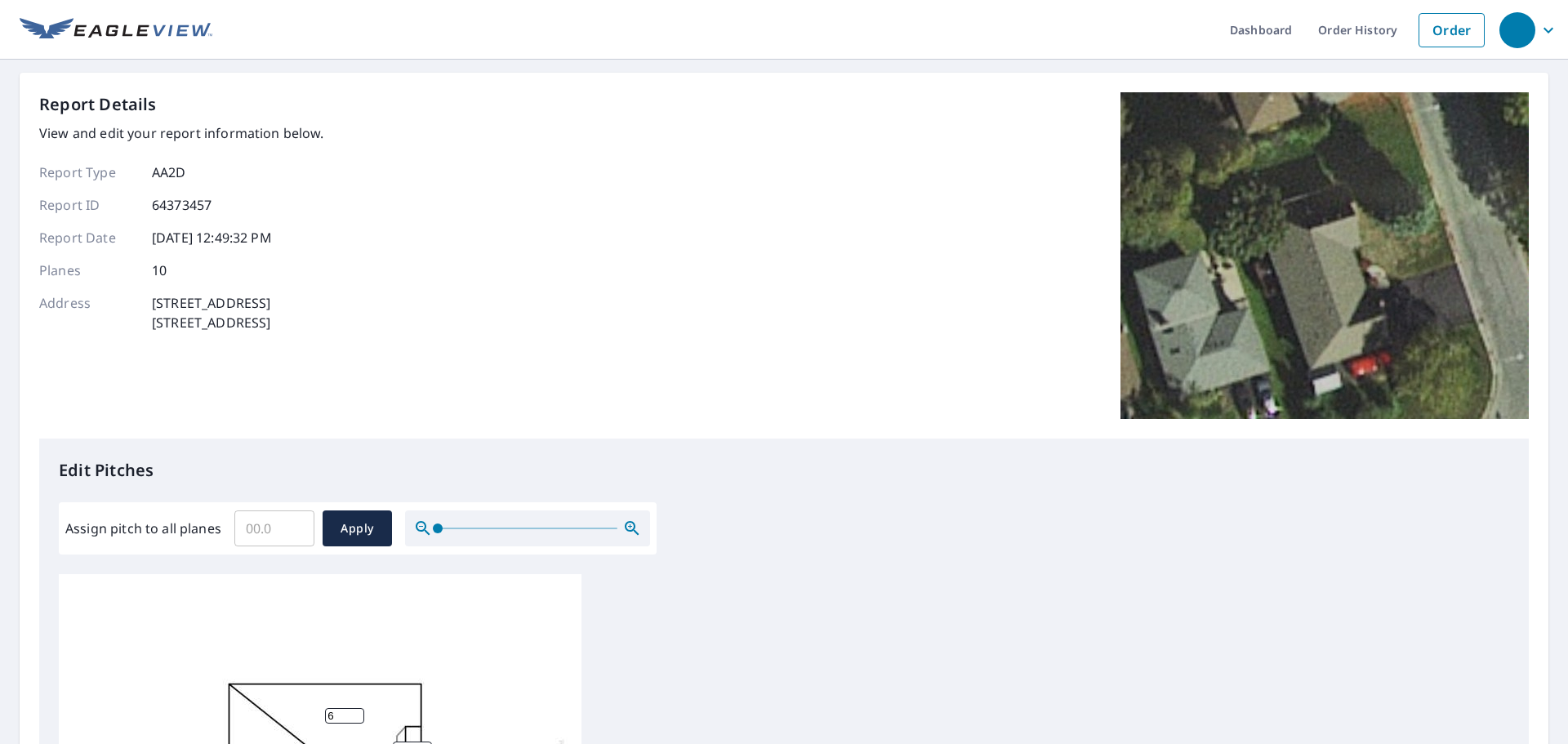
click at [462, 237] on div "Report Details View and edit your report information below. Report Type AA2D Re…" at bounding box center [784, 265] width 1489 height 346
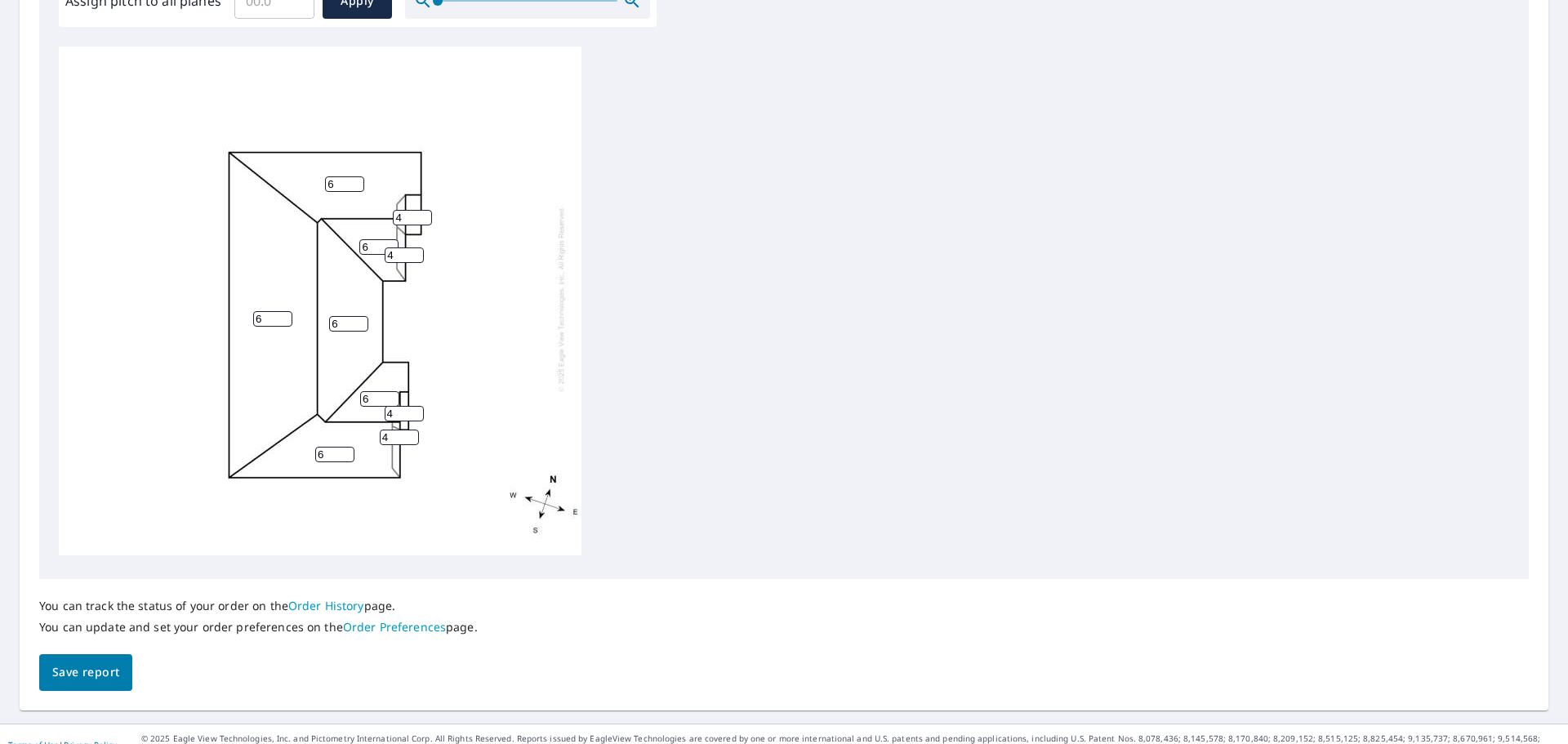
scroll to position [549, 0]
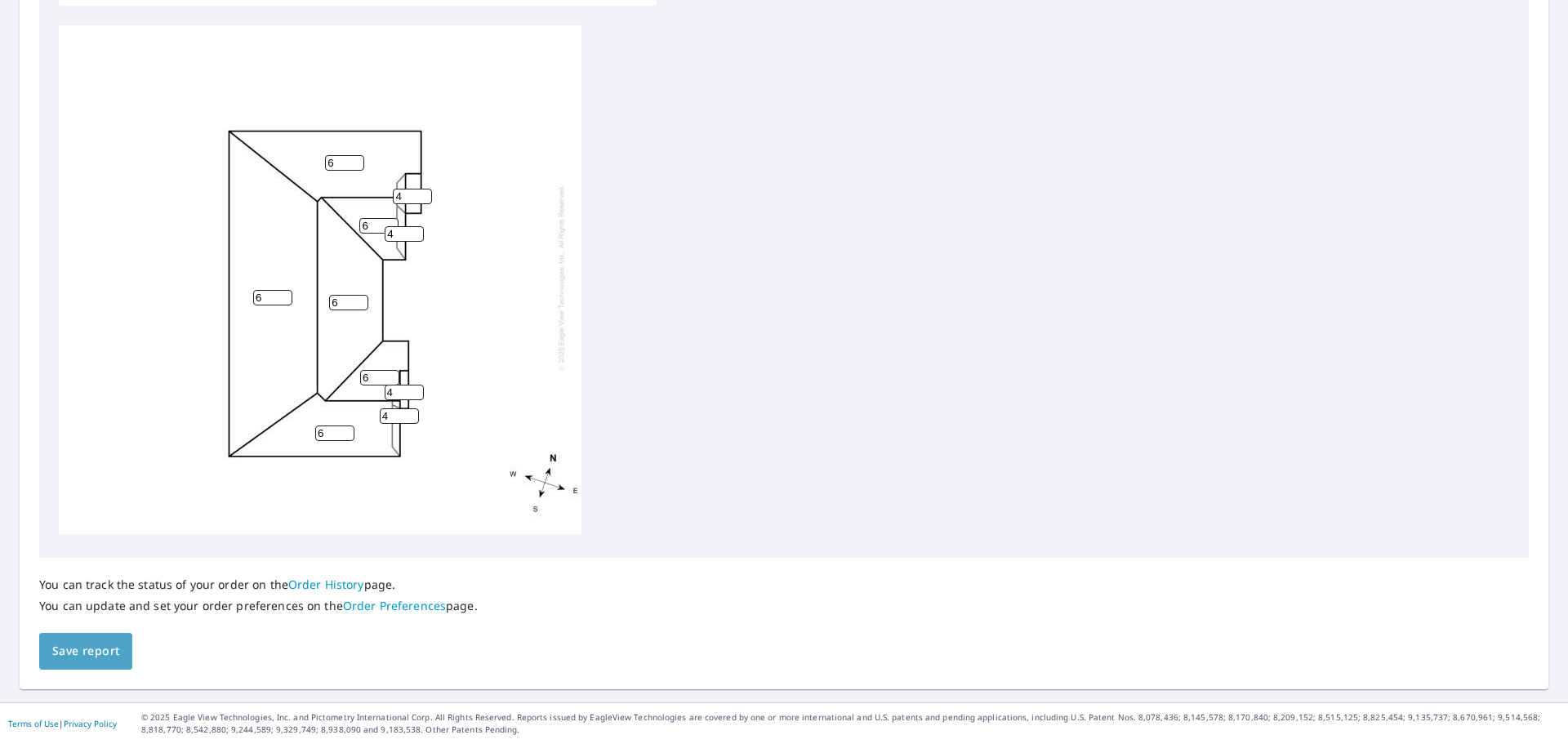
click at [88, 649] on span "Save report" at bounding box center [86, 651] width 67 height 20
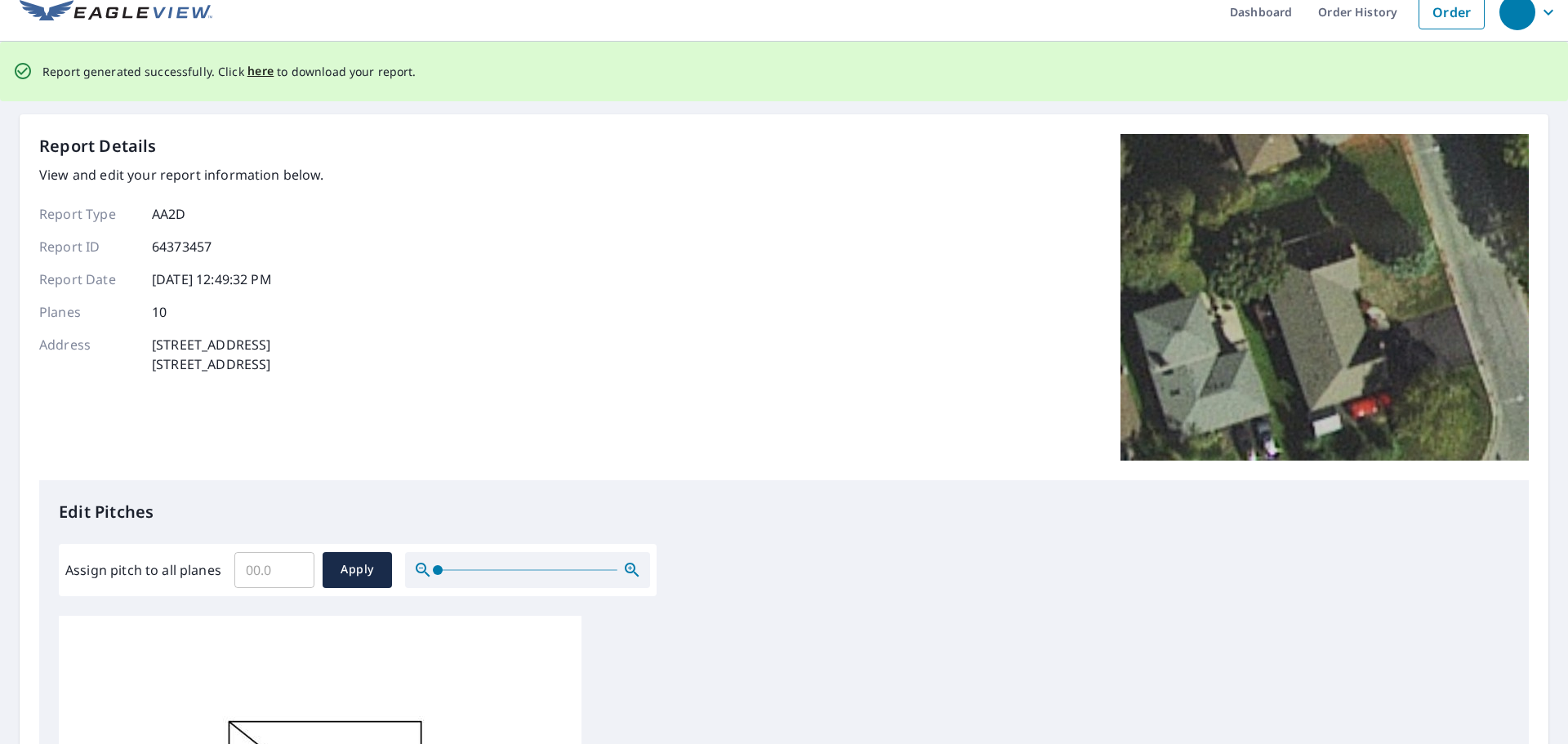
scroll to position [0, 0]
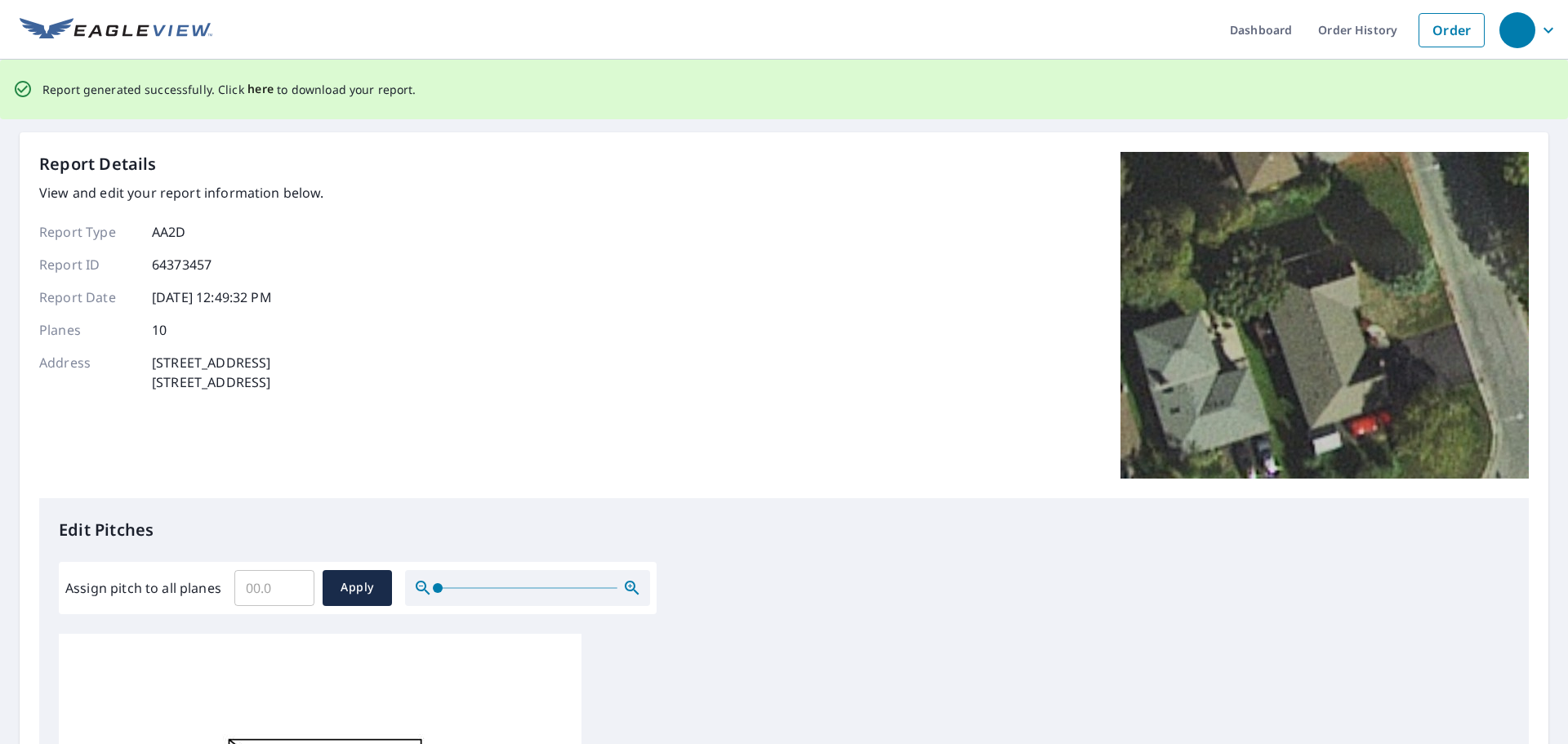
click at [253, 85] on span "here" at bounding box center [261, 89] width 27 height 20
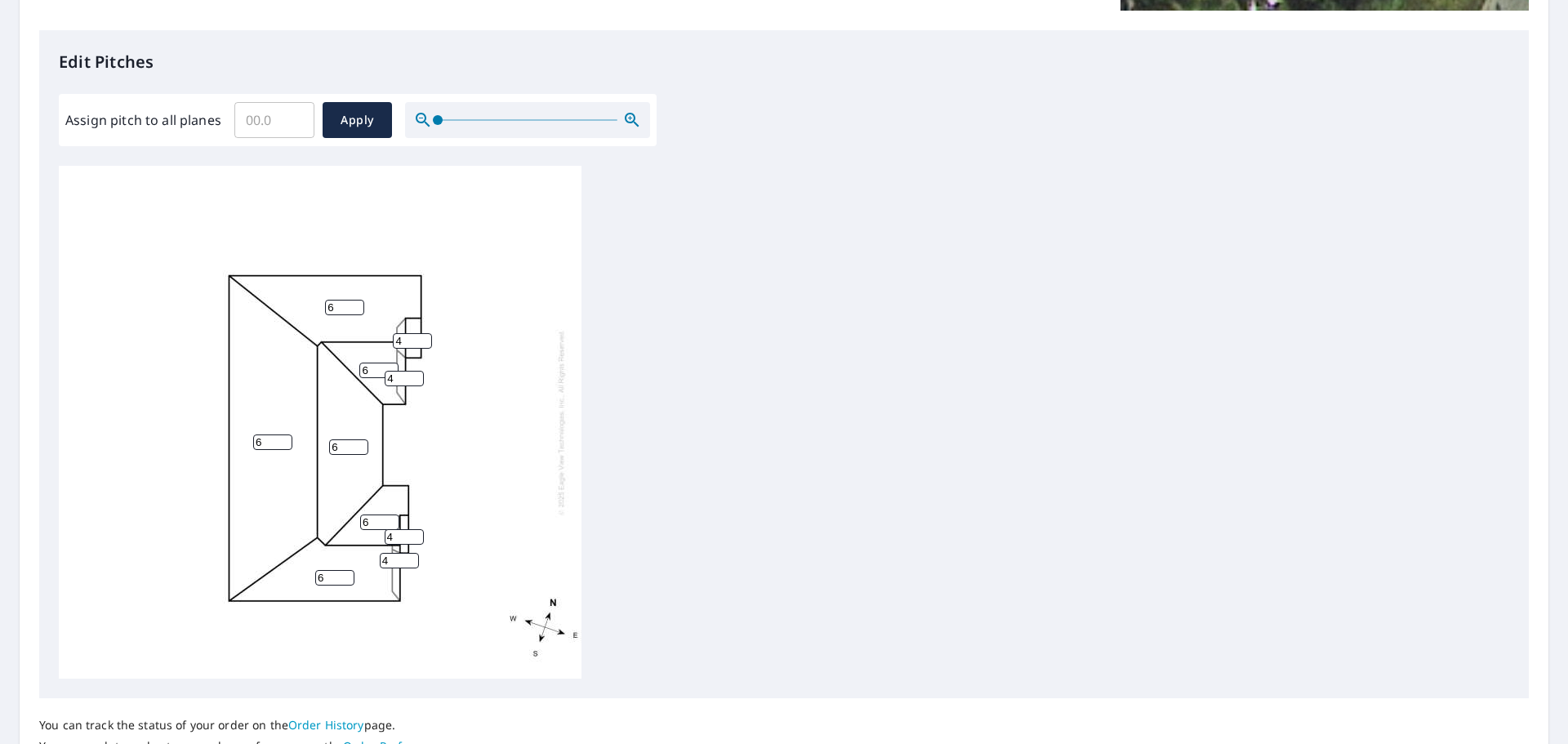
click at [873, 214] on div "6 6 6 6 6 6 4 4 4 4" at bounding box center [784, 422] width 1450 height 513
click at [514, 235] on div "6 6 6 6 6 6 4 4 4 4" at bounding box center [319, 422] width 523 height 513
